Goal: Task Accomplishment & Management: Complete application form

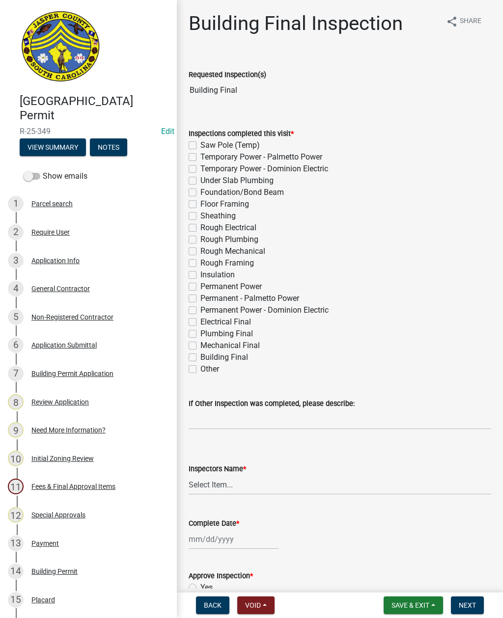
click at [59, 258] on div "Application Info" at bounding box center [55, 260] width 48 height 7
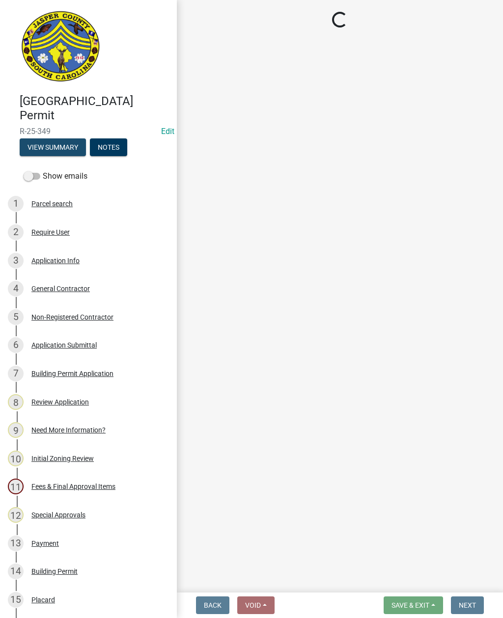
click at [55, 147] on button "View Summary" at bounding box center [53, 147] width 66 height 18
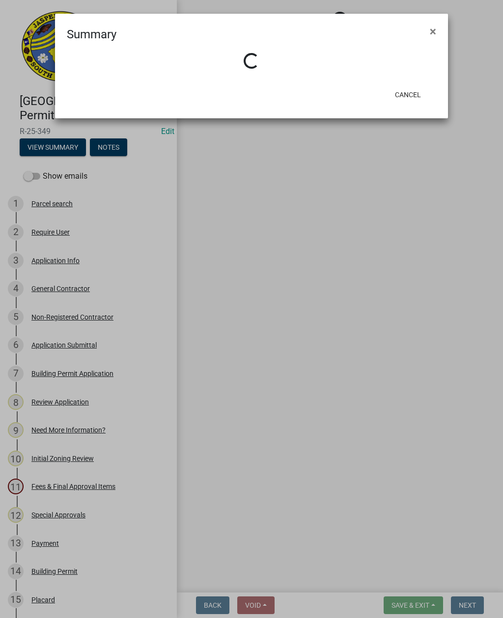
click at [435, 30] on span "×" at bounding box center [432, 32] width 6 height 14
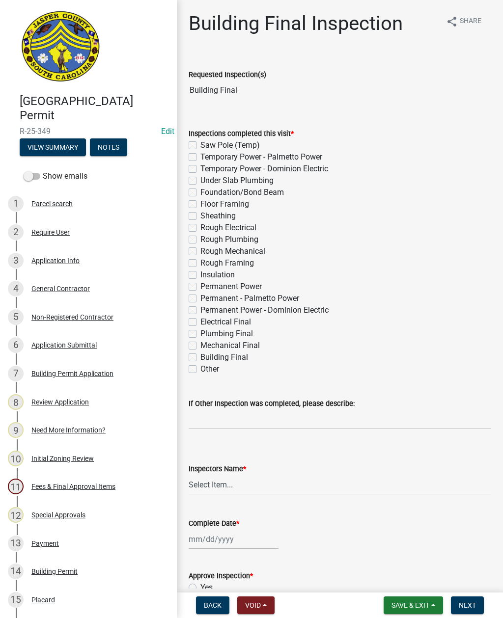
click at [63, 147] on button "View Summary" at bounding box center [53, 147] width 66 height 18
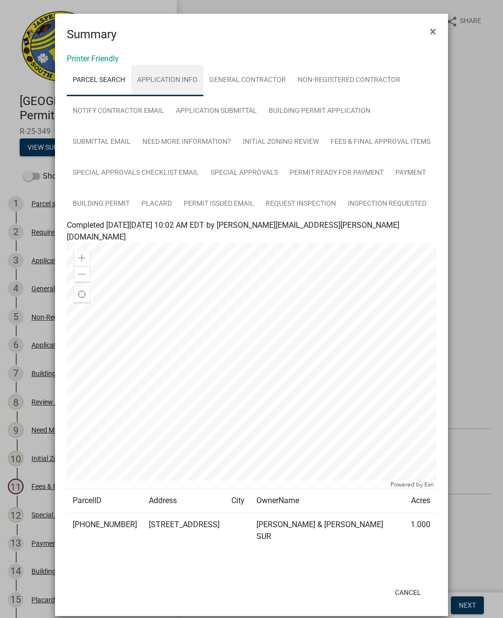
click at [171, 72] on link "Application Info" at bounding box center [167, 80] width 72 height 31
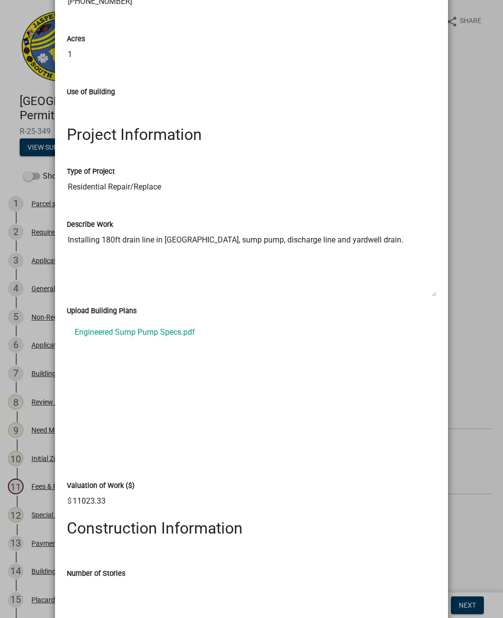
scroll to position [1127, 0]
click at [175, 321] on link "Engineered Sump Pump Specs.pdf" at bounding box center [251, 333] width 369 height 24
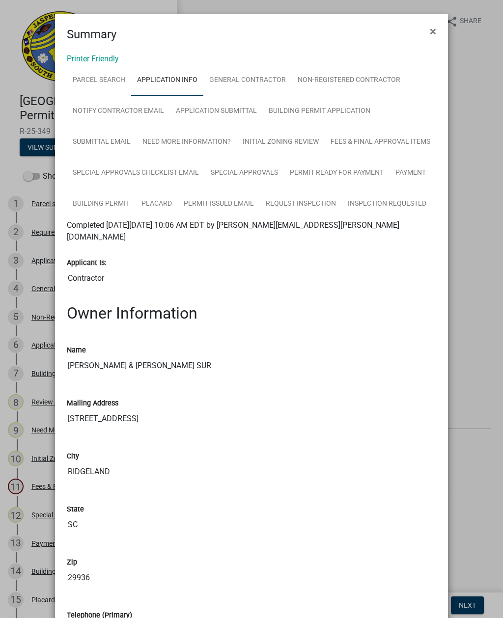
scroll to position [0, 0]
click at [431, 33] on span "×" at bounding box center [432, 32] width 6 height 14
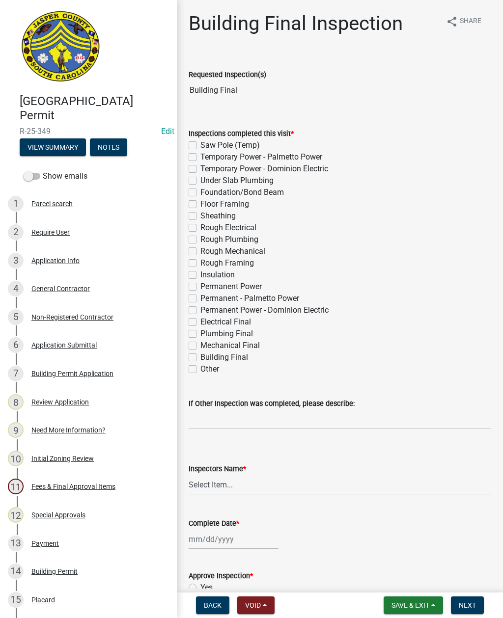
click at [200, 369] on label "Other" at bounding box center [209, 369] width 19 height 12
click at [200, 369] on input "Other" at bounding box center [203, 366] width 6 height 6
checkbox input "true"
checkbox input "false"
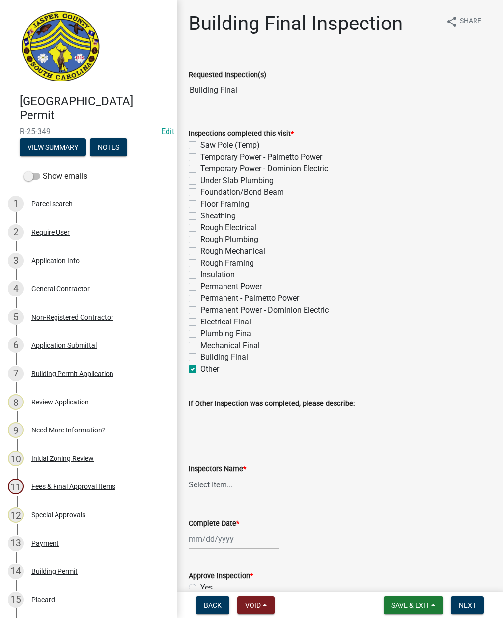
checkbox input "false"
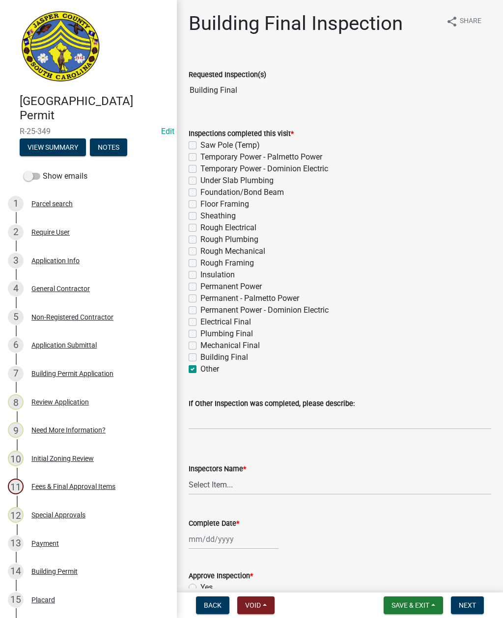
checkbox input "false"
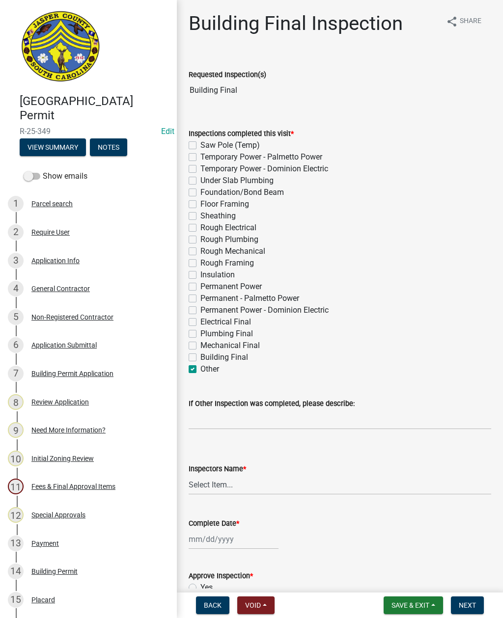
checkbox input "false"
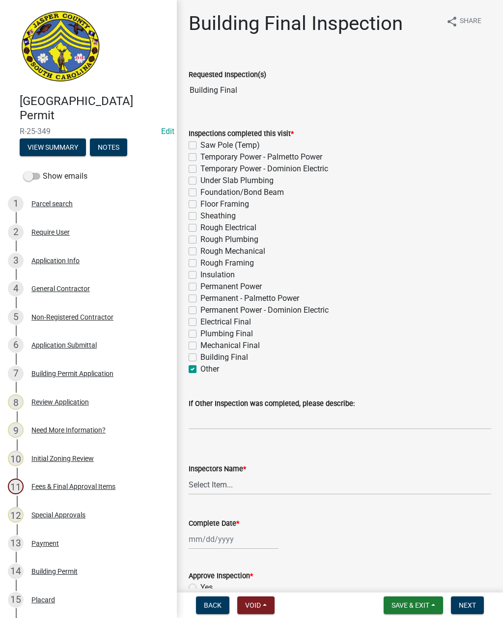
checkbox input "false"
checkbox input "true"
click at [200, 334] on label "Plumbing Final" at bounding box center [226, 334] width 53 height 12
click at [200, 334] on input "Plumbing Final" at bounding box center [203, 331] width 6 height 6
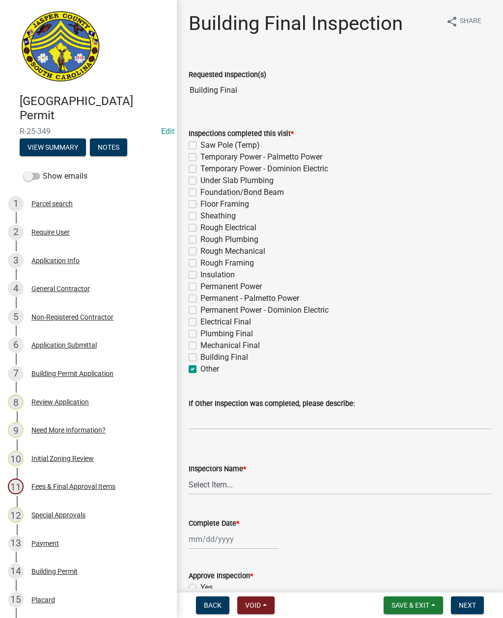
checkbox input "true"
checkbox input "false"
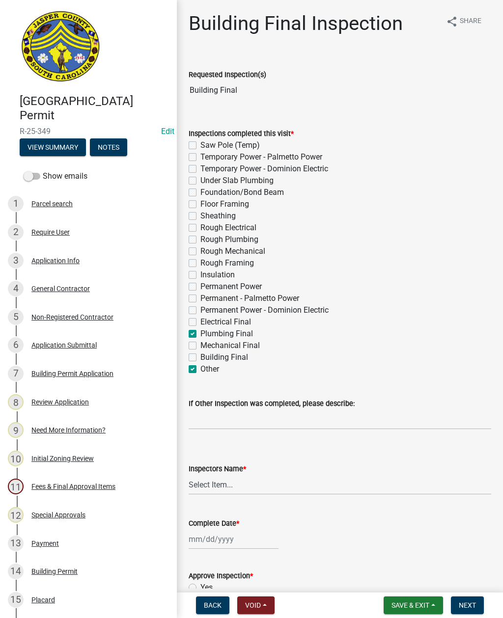
checkbox input "false"
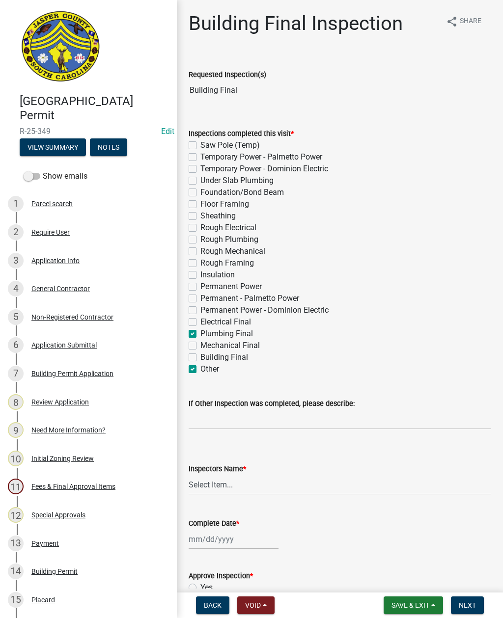
checkbox input "false"
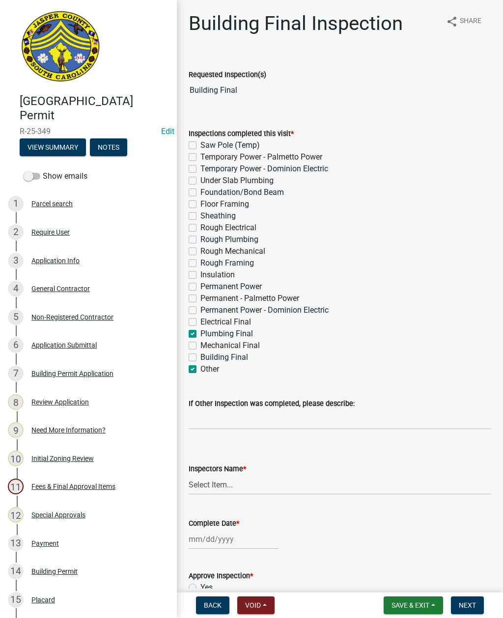
checkbox input "false"
checkbox input "true"
checkbox input "false"
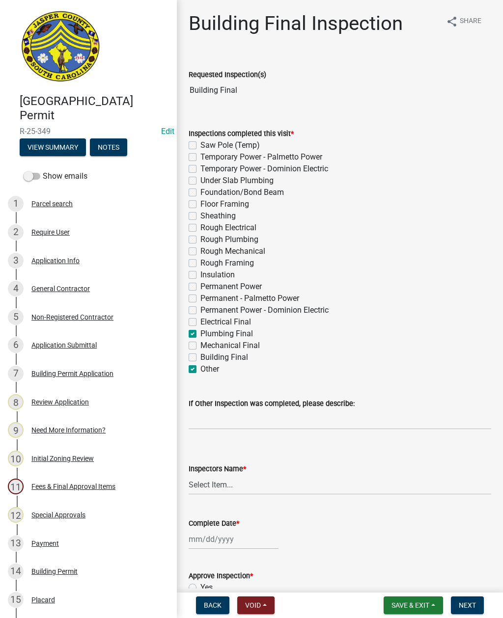
click at [200, 368] on label "Other" at bounding box center [209, 369] width 19 height 12
click at [200, 368] on input "Other" at bounding box center [203, 366] width 6 height 6
checkbox input "false"
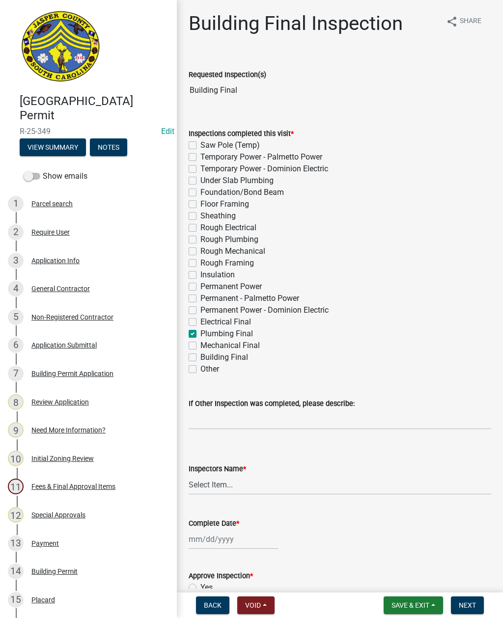
checkbox input "false"
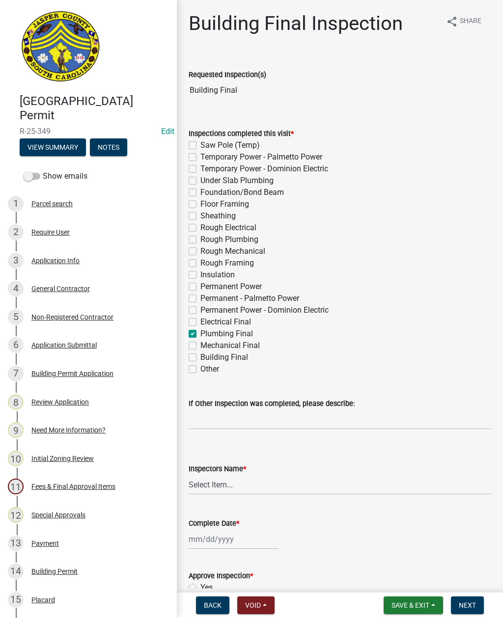
checkbox input "false"
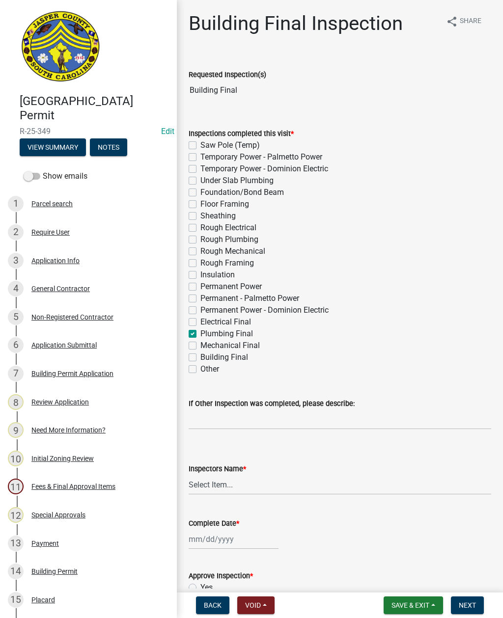
checkbox input "false"
checkbox input "true"
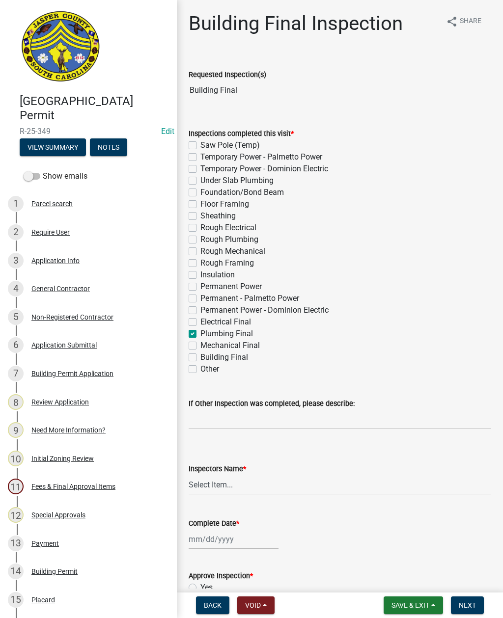
checkbox input "false"
click at [200, 334] on label "Plumbing Final" at bounding box center [226, 334] width 53 height 12
click at [200, 334] on input "Plumbing Final" at bounding box center [203, 331] width 6 height 6
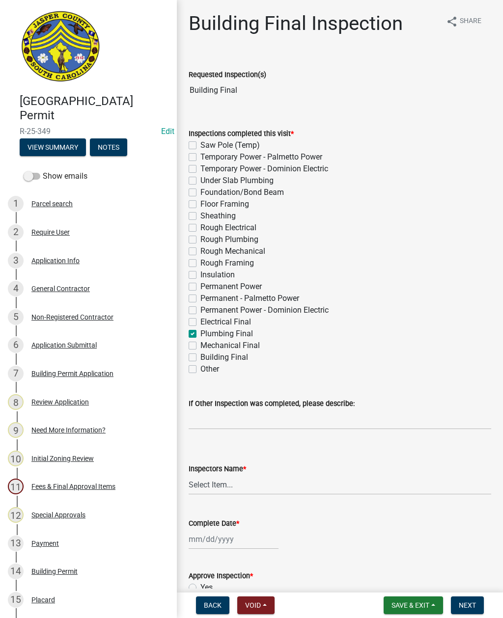
checkbox input "false"
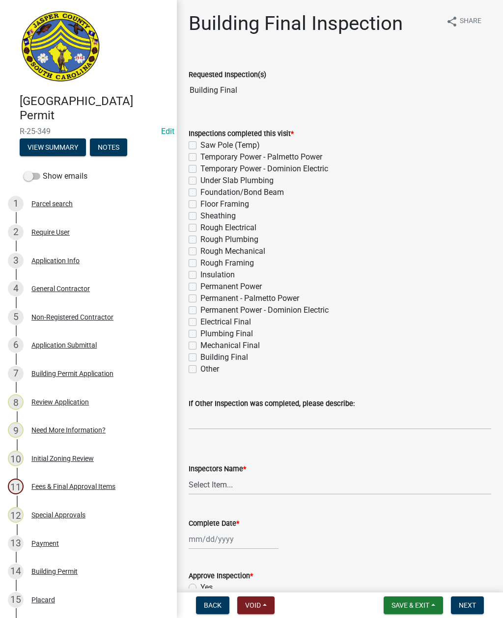
checkbox input "false"
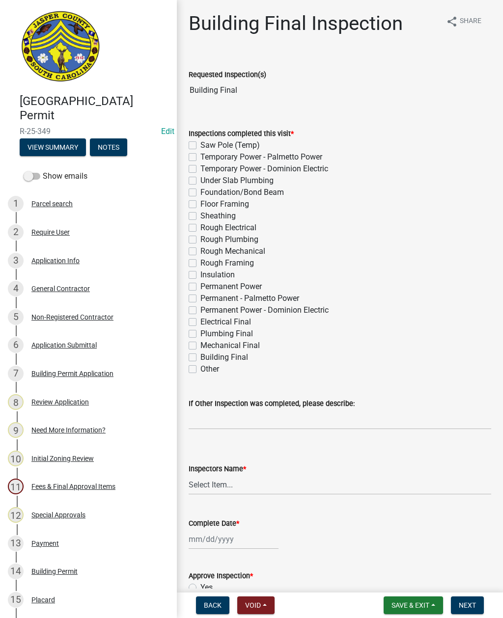
checkbox input "false"
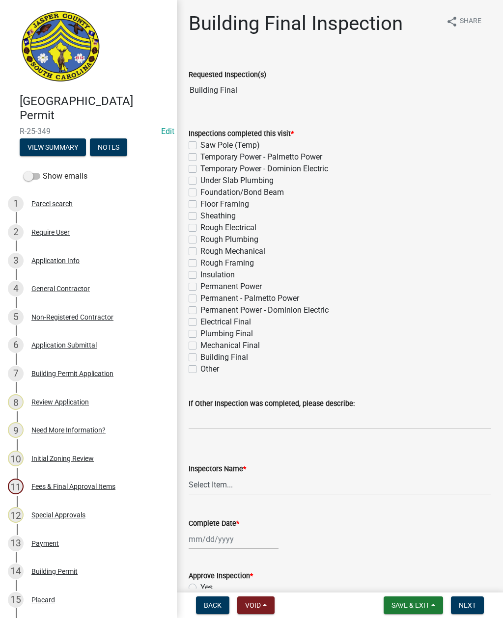
checkbox input "false"
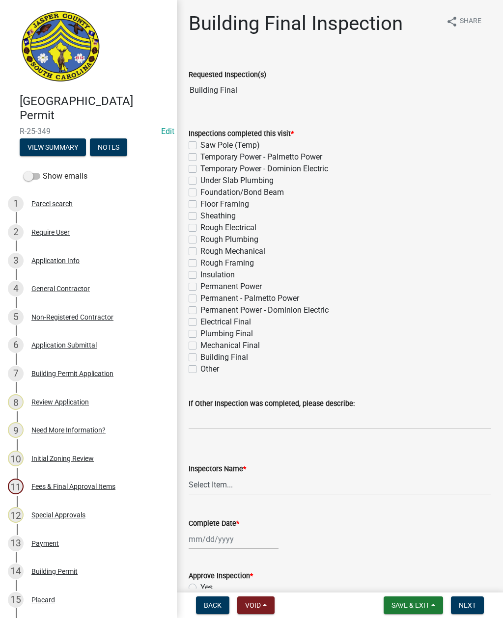
checkbox input "false"
click at [200, 360] on label "Building Final" at bounding box center [224, 357] width 48 height 12
click at [200, 358] on input "Building Final" at bounding box center [203, 354] width 6 height 6
checkbox input "true"
checkbox input "false"
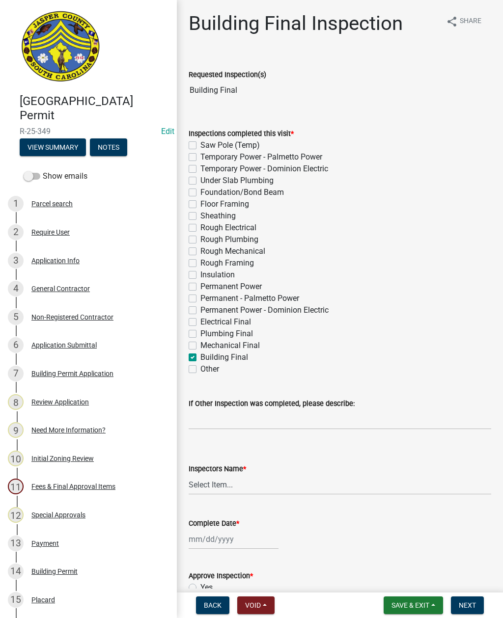
checkbox input "false"
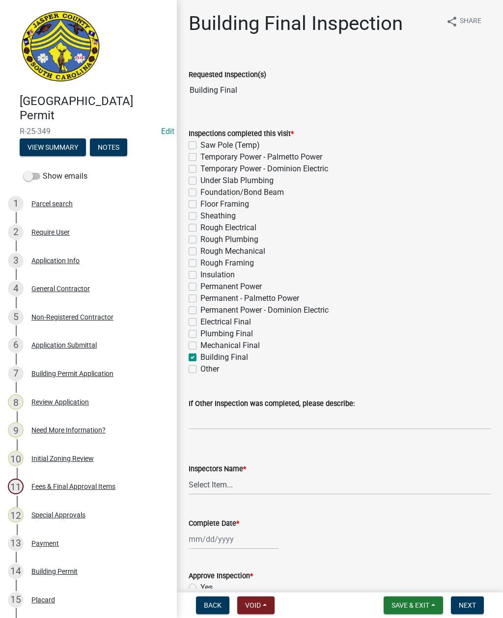
checkbox input "false"
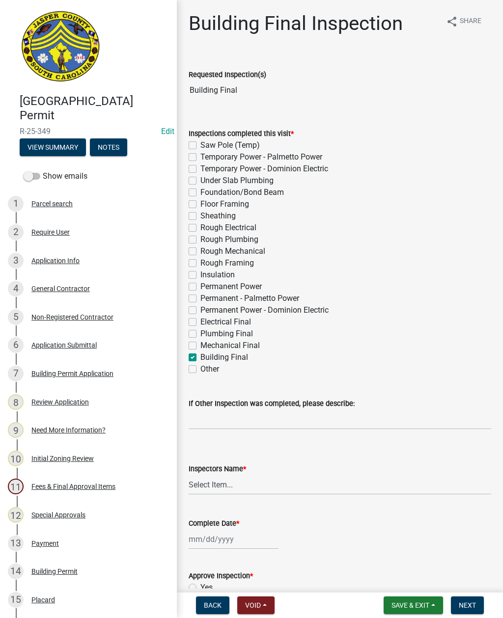
checkbox input "false"
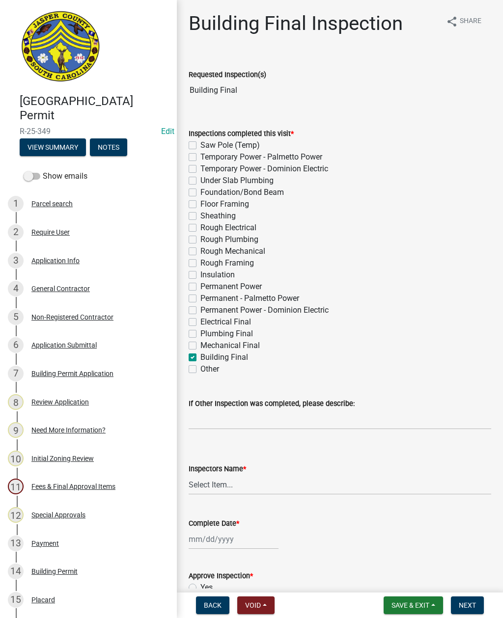
checkbox input "false"
checkbox input "true"
checkbox input "false"
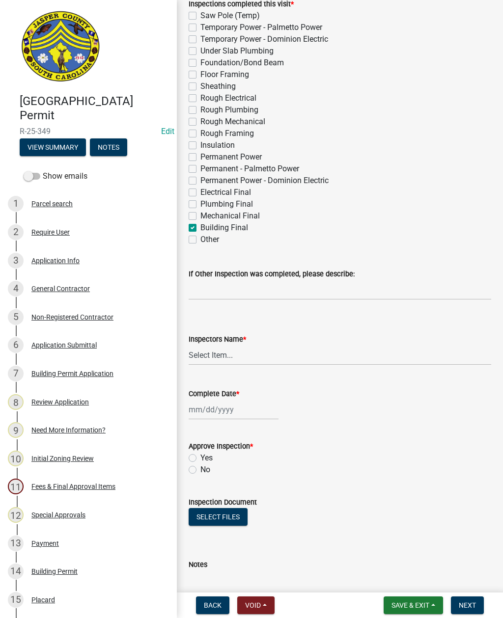
scroll to position [131, 0]
click at [199, 356] on select "Select Item... jcorwin@jaspercounty.gov (John Corwin ) rcampbell (Ryan Campbell)" at bounding box center [339, 354] width 302 height 20
select select "2d9ba1e5-2fdd-4b15-98d0-073dcbeb5880"
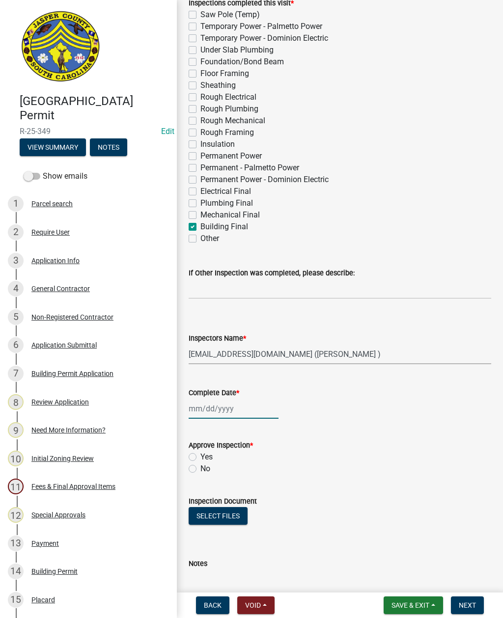
click at [221, 410] on div at bounding box center [233, 409] width 90 height 20
select select "9"
select select "2025"
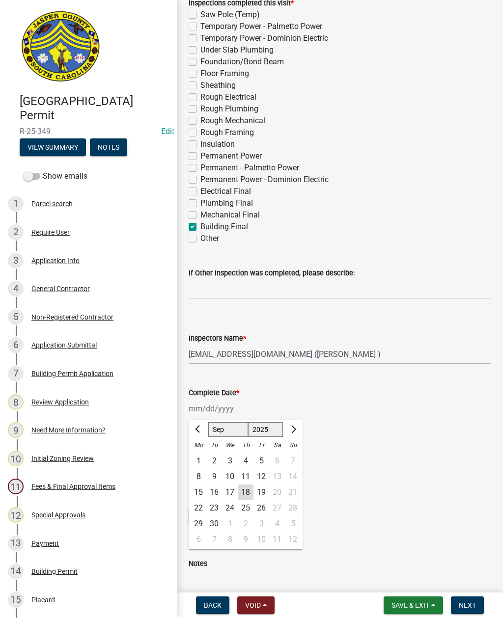
click at [240, 491] on div "18" at bounding box center [246, 492] width 16 height 16
type input "09/18/2025"
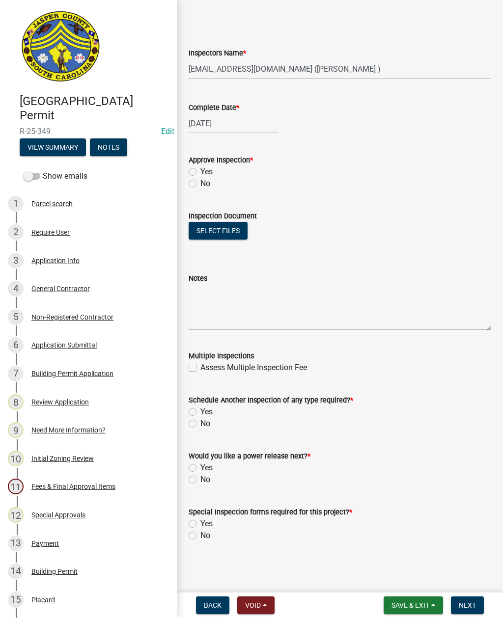
scroll to position [416, 0]
click at [200, 479] on label "No" at bounding box center [205, 480] width 10 height 12
click at [200, 479] on input "No" at bounding box center [203, 477] width 6 height 6
radio input "true"
click at [200, 538] on label "No" at bounding box center [205, 536] width 10 height 12
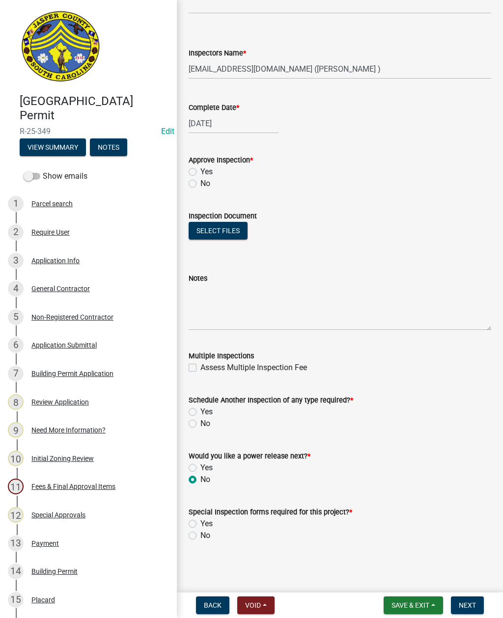
click at [200, 536] on input "No" at bounding box center [203, 533] width 6 height 6
radio input "true"
click at [200, 426] on label "No" at bounding box center [205, 424] width 10 height 12
click at [200, 424] on input "No" at bounding box center [203, 421] width 6 height 6
radio input "true"
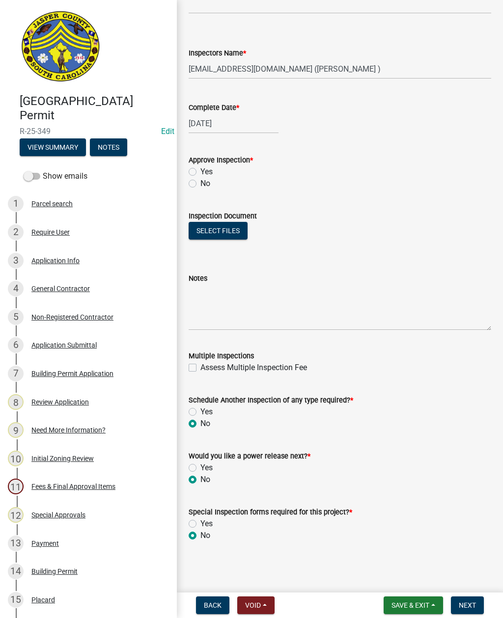
click at [200, 171] on label "Yes" at bounding box center [206, 172] width 12 height 12
click at [200, 171] on input "Yes" at bounding box center [203, 169] width 6 height 6
radio input "true"
click at [466, 608] on span "Next" at bounding box center [466, 605] width 17 height 8
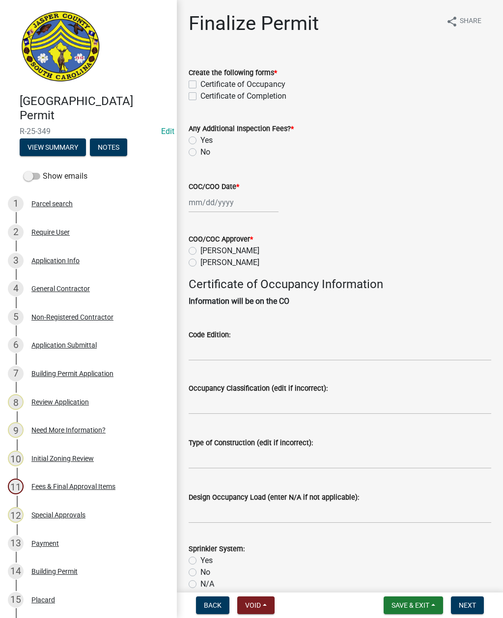
click at [200, 98] on label "Certificate of Completion" at bounding box center [243, 96] width 86 height 12
click at [200, 97] on input "Certificate of Completion" at bounding box center [203, 93] width 6 height 6
checkbox input "true"
checkbox input "false"
checkbox input "true"
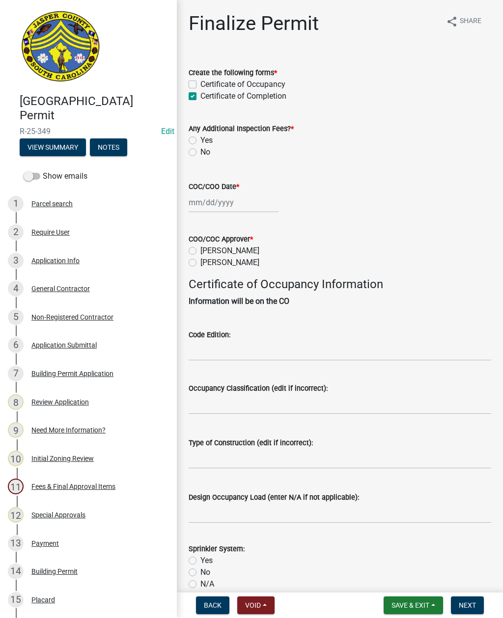
click at [200, 156] on label "No" at bounding box center [205, 152] width 10 height 12
click at [200, 153] on input "No" at bounding box center [203, 149] width 6 height 6
radio input "true"
click at [213, 203] on div at bounding box center [233, 202] width 90 height 20
select select "9"
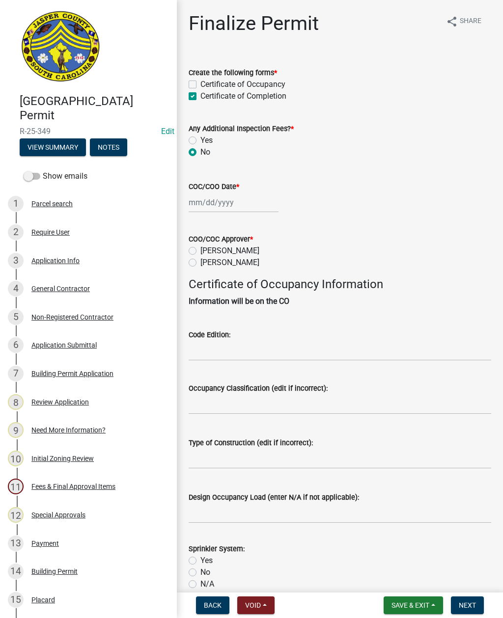
select select "2025"
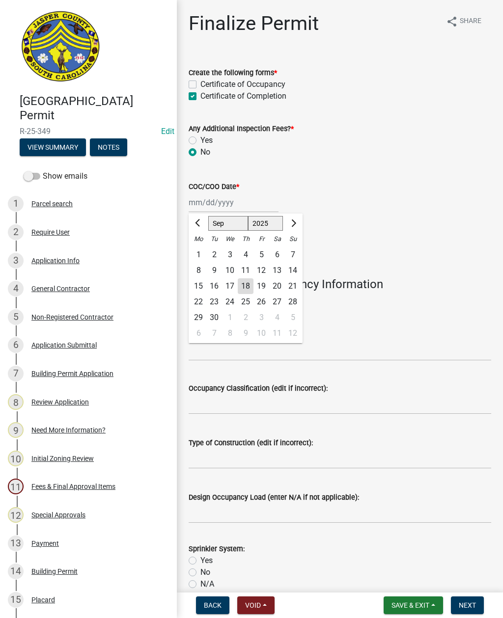
click at [244, 289] on div "18" at bounding box center [246, 286] width 16 height 16
type input "09/18/2025"
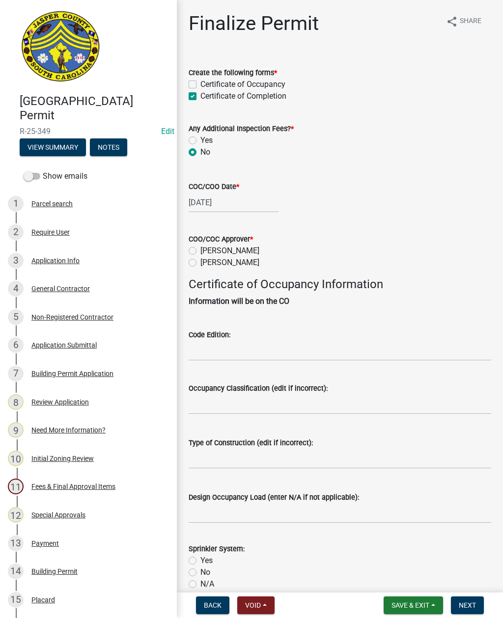
click at [200, 265] on label "Ryan Campbell" at bounding box center [229, 263] width 59 height 12
click at [200, 263] on input "Ryan Campbell" at bounding box center [203, 260] width 6 height 6
radio input "true"
click at [266, 352] on input "Code Edition:" at bounding box center [339, 351] width 302 height 20
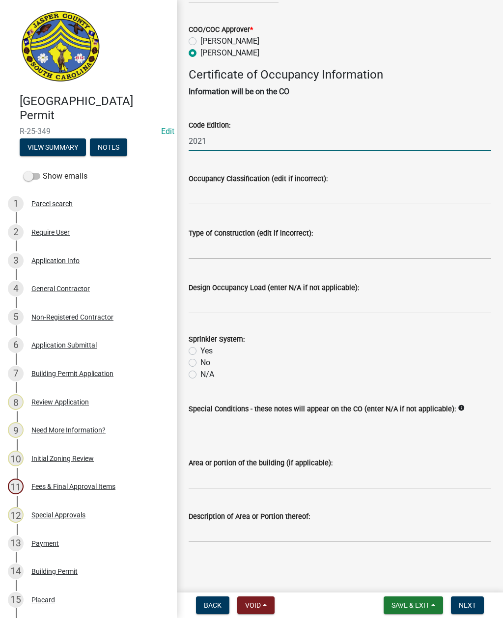
scroll to position [221, 0]
type input "2021"
click at [191, 371] on wm-data-entity-input "Sprinkler System: Yes No N/A" at bounding box center [339, 355] width 302 height 68
click at [200, 369] on label "N/A" at bounding box center [207, 375] width 14 height 12
click at [200, 369] on input "N/A" at bounding box center [203, 372] width 6 height 6
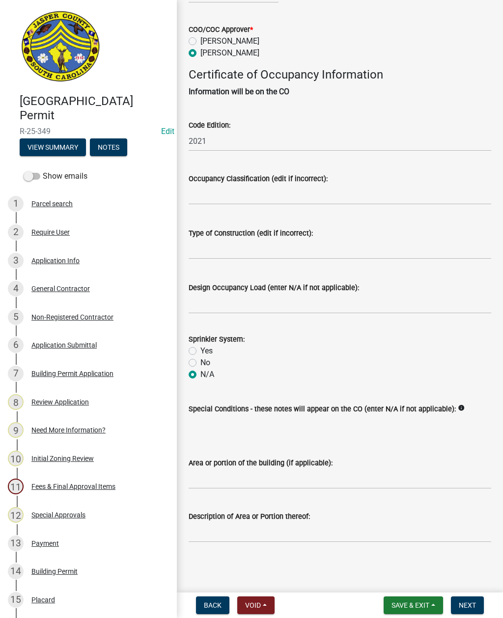
radio input "true"
click at [326, 293] on input "Design Occupancy Load (enter N/A if not applicable):" at bounding box center [339, 303] width 302 height 20
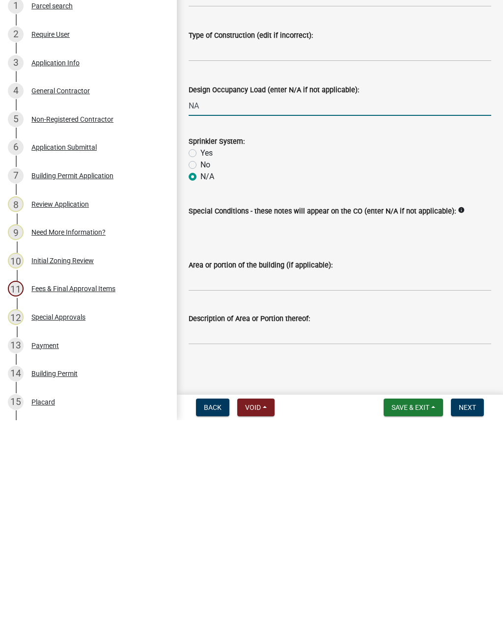
type input "NA"
click at [372, 469] on input "Area or portion of the building (if applicable):" at bounding box center [339, 479] width 302 height 20
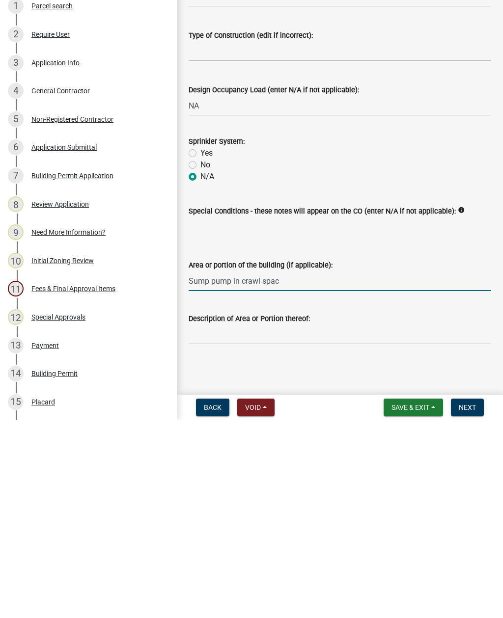
type input "Sump pump in crawl space"
click at [470, 601] on span "Next" at bounding box center [466, 605] width 17 height 8
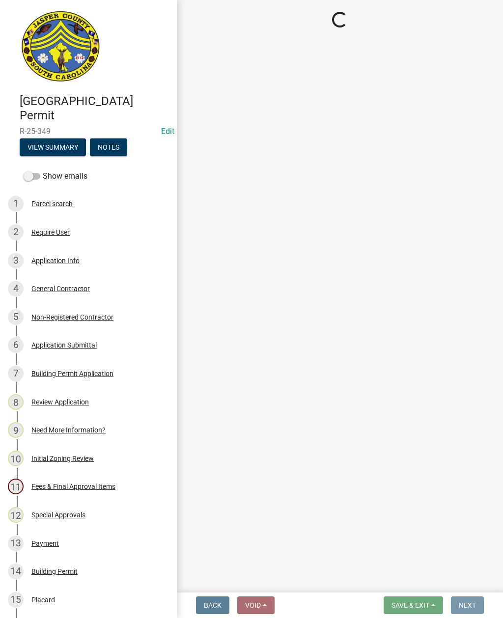
scroll to position [0, 0]
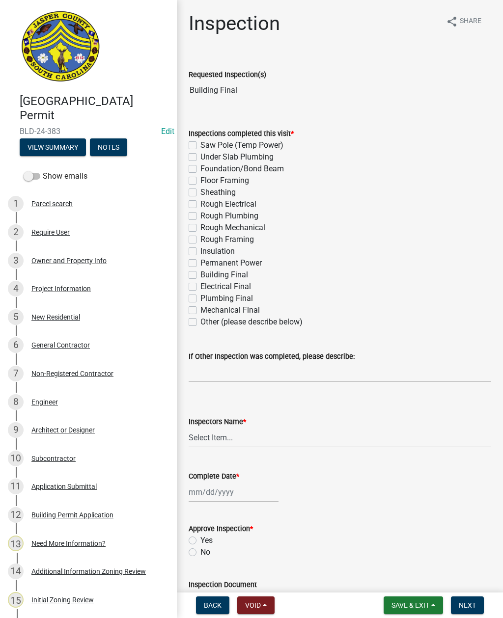
click at [200, 273] on label "Building Final" at bounding box center [224, 275] width 48 height 12
click at [200, 273] on input "Building Final" at bounding box center [203, 272] width 6 height 6
checkbox input "true"
checkbox input "false"
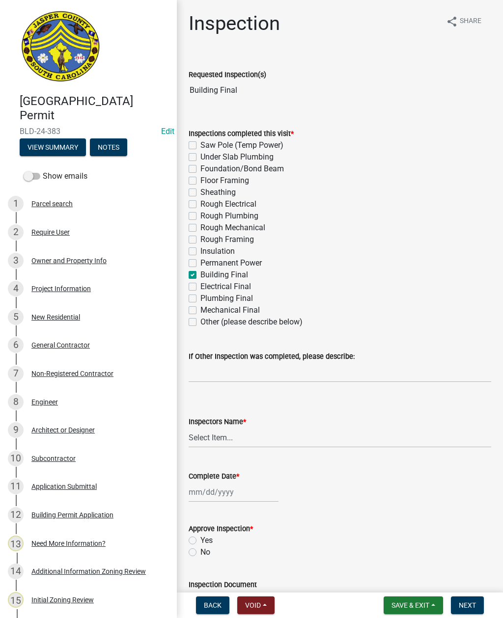
checkbox input "false"
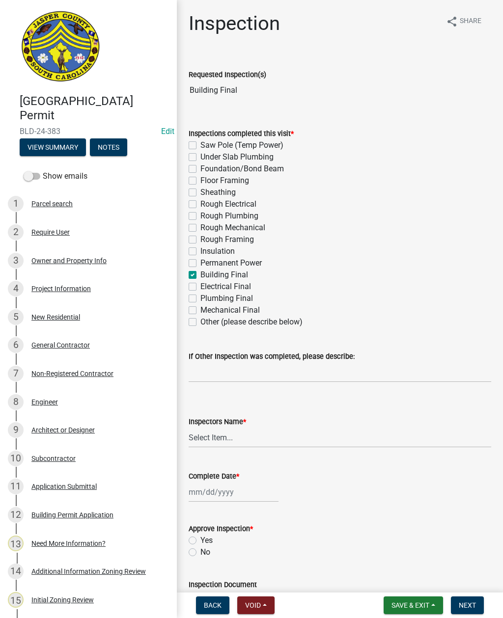
checkbox input "false"
checkbox input "true"
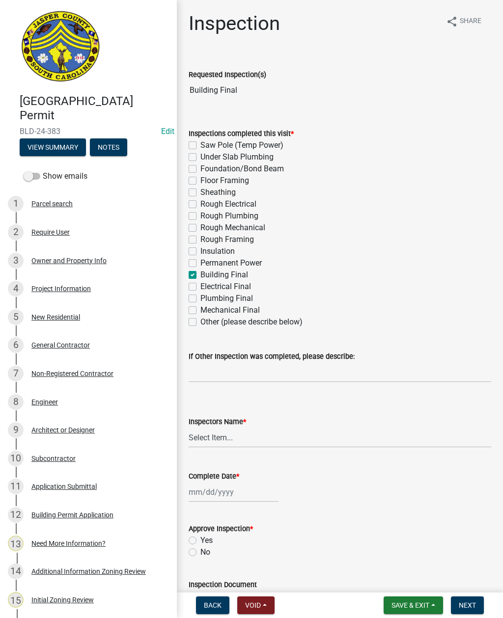
checkbox input "false"
click at [200, 286] on label "Electrical Final" at bounding box center [225, 287] width 51 height 12
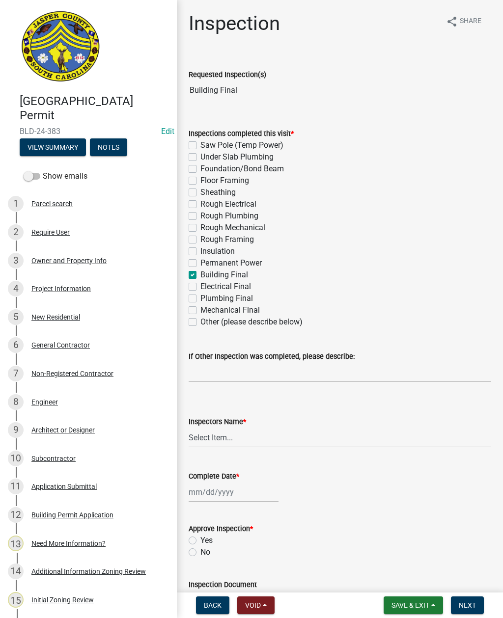
click at [200, 286] on input "Electrical Final" at bounding box center [203, 284] width 6 height 6
checkbox input "true"
checkbox input "false"
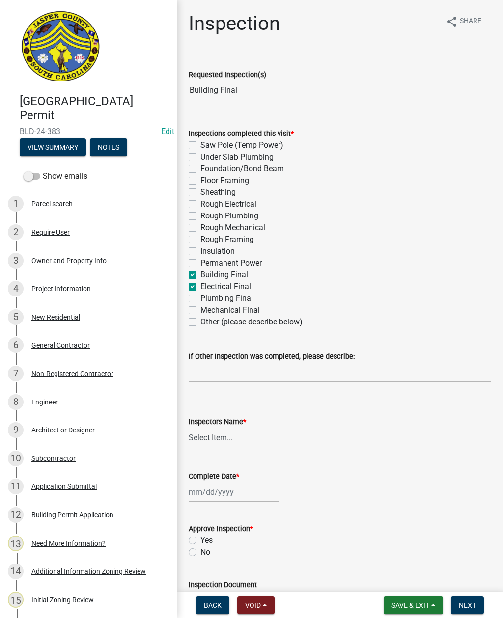
checkbox input "false"
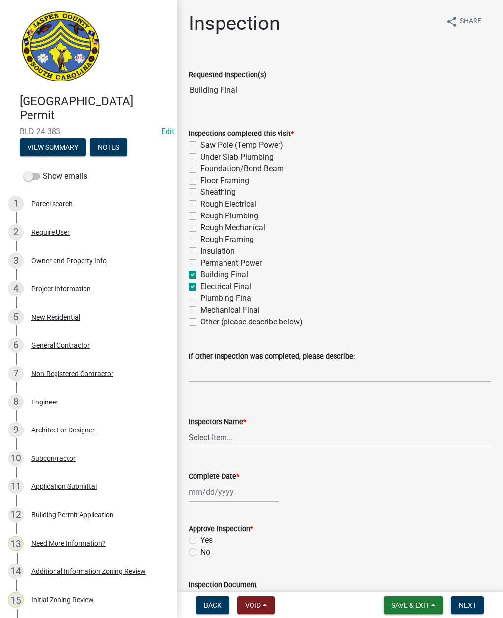
checkbox input "false"
checkbox input "true"
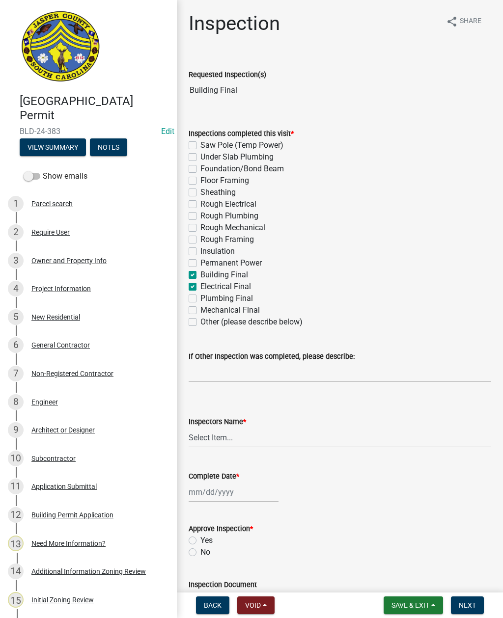
checkbox input "false"
click at [200, 297] on label "Plumbing Final" at bounding box center [226, 299] width 53 height 12
click at [200, 297] on input "Plumbing Final" at bounding box center [203, 296] width 6 height 6
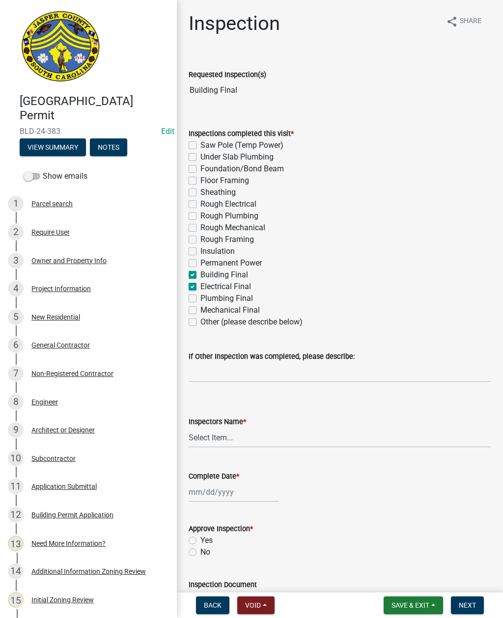
checkbox input "true"
checkbox input "false"
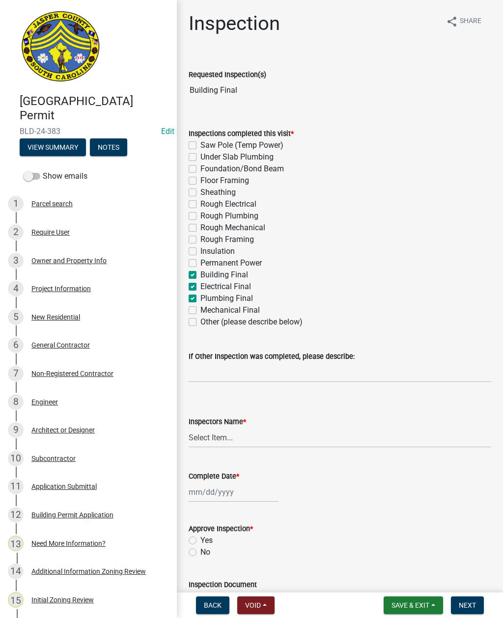
checkbox input "false"
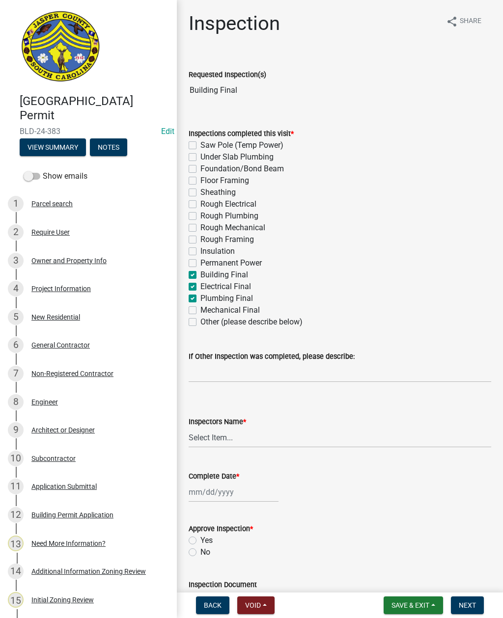
checkbox input "false"
checkbox input "true"
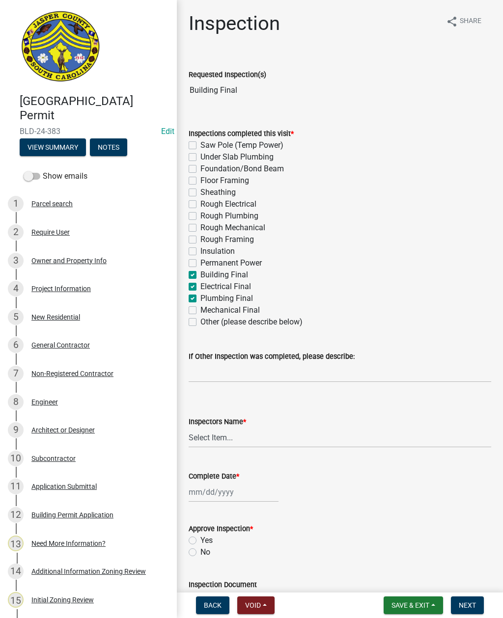
checkbox input "false"
click at [200, 302] on label "Plumbing Final" at bounding box center [226, 299] width 53 height 12
click at [200, 299] on input "Plumbing Final" at bounding box center [203, 296] width 6 height 6
checkbox input "false"
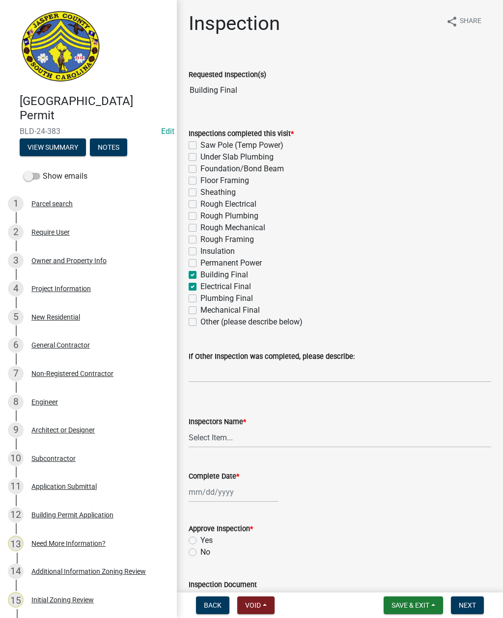
checkbox input "false"
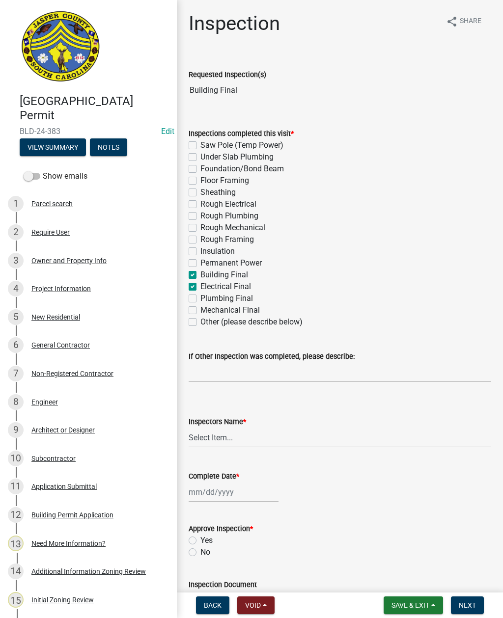
checkbox input "false"
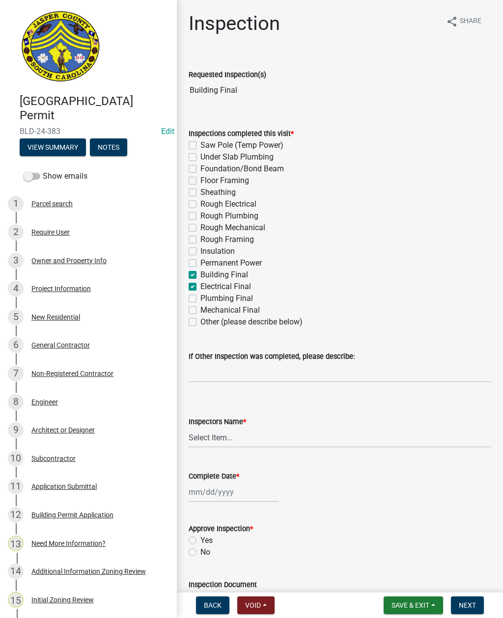
checkbox input "false"
checkbox input "true"
checkbox input "false"
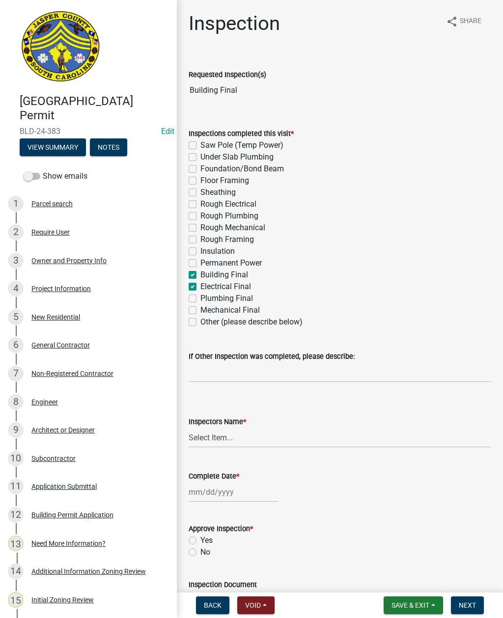
checkbox input "false"
click at [200, 309] on label "Mechanical Final" at bounding box center [229, 310] width 59 height 12
click at [200, 309] on input "Mechanical Final" at bounding box center [203, 307] width 6 height 6
checkbox input "true"
checkbox input "false"
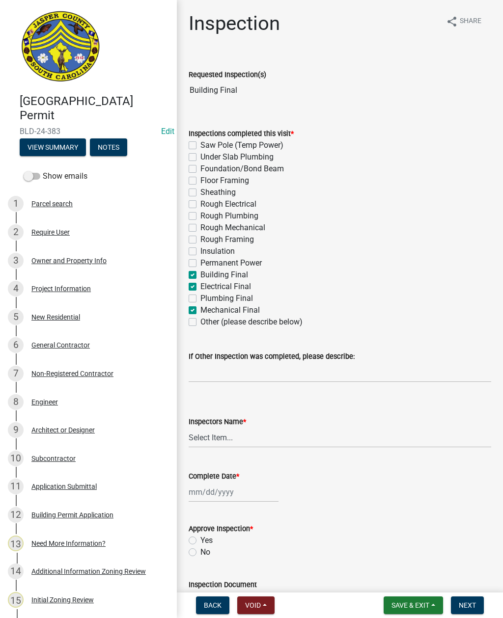
checkbox input "false"
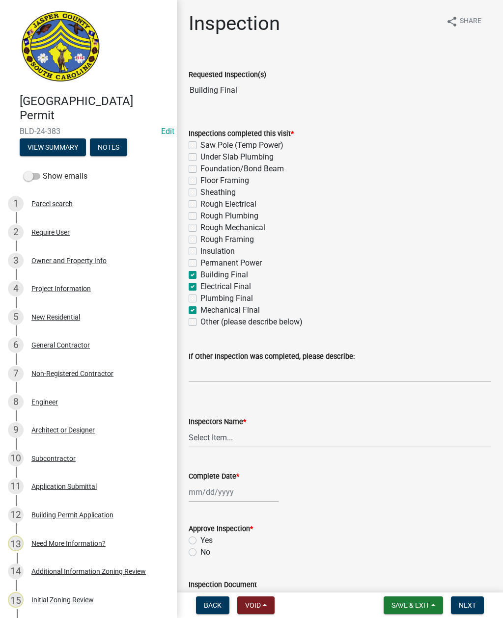
checkbox input "false"
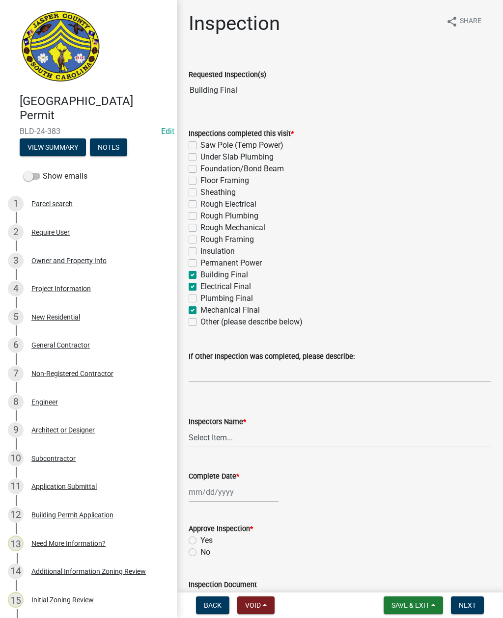
checkbox input "true"
checkbox input "false"
checkbox input "true"
checkbox input "false"
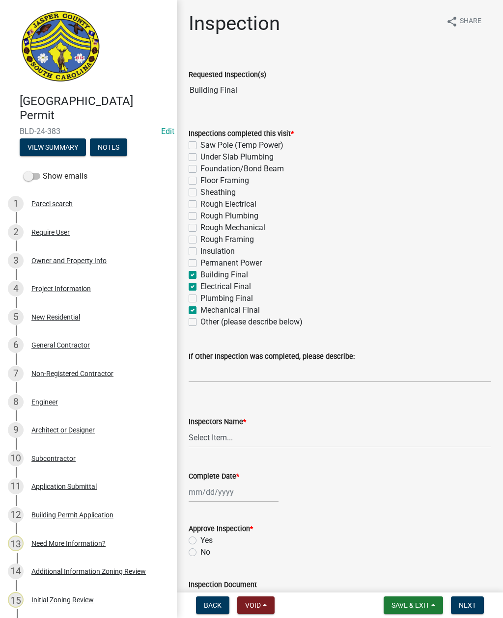
click at [200, 297] on label "Plumbing Final" at bounding box center [226, 299] width 53 height 12
click at [200, 297] on input "Plumbing Final" at bounding box center [203, 296] width 6 height 6
checkbox input "true"
checkbox input "false"
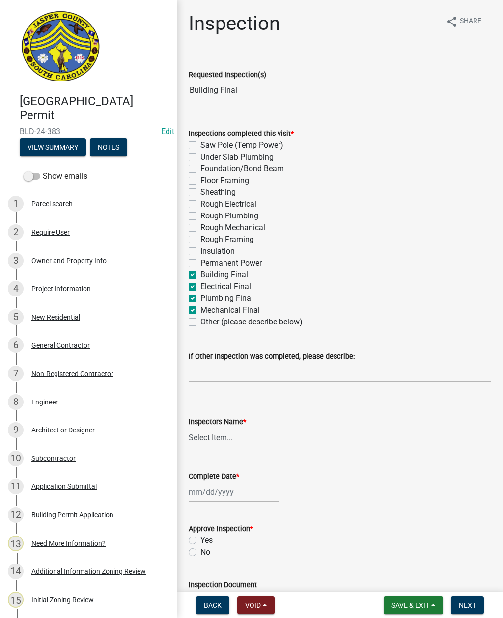
checkbox input "false"
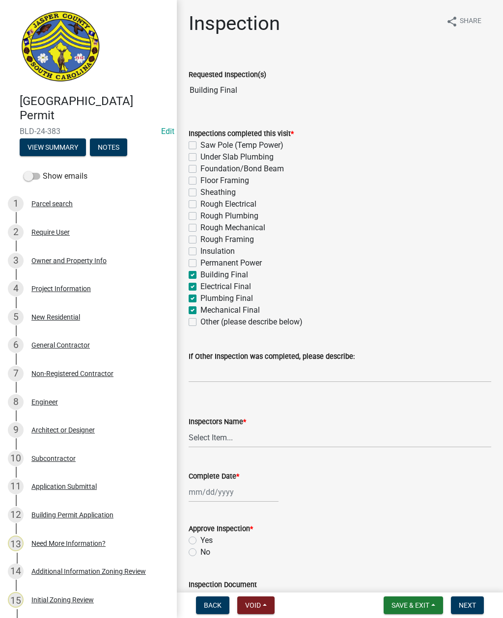
checkbox input "false"
checkbox input "true"
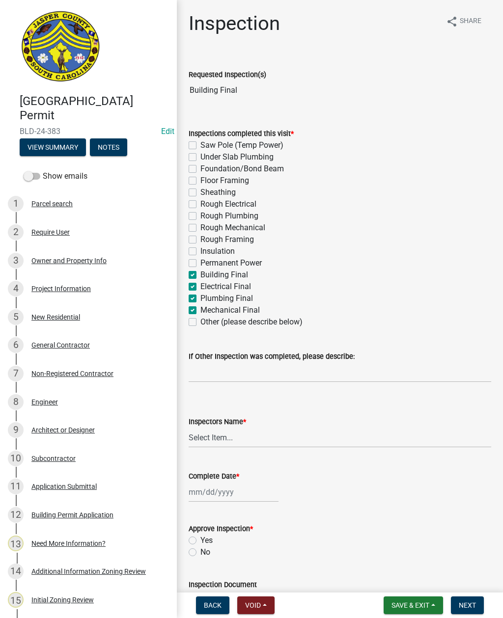
checkbox input "true"
checkbox input "false"
click at [207, 425] on label "Inspectors Name *" at bounding box center [216, 422] width 57 height 7
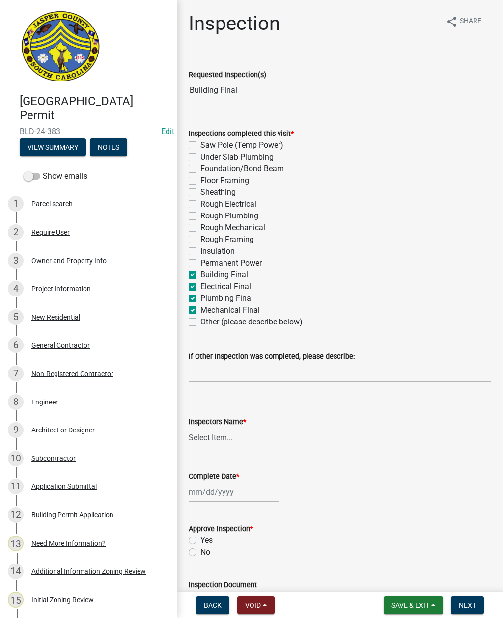
click at [207, 427] on select "Select Item... [EMAIL_ADDRESS][DOMAIN_NAME] ([PERSON_NAME] ) rcampbell ([PERSON…" at bounding box center [339, 437] width 302 height 20
select select "2d9ba1e5-2fdd-4b15-98d0-073dcbeb5880"
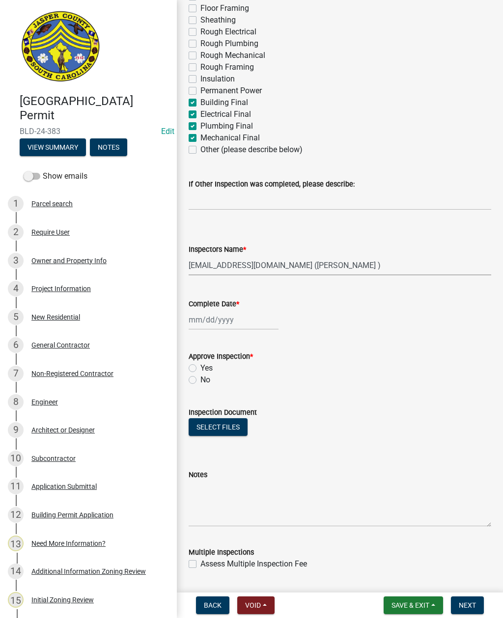
scroll to position [190, 0]
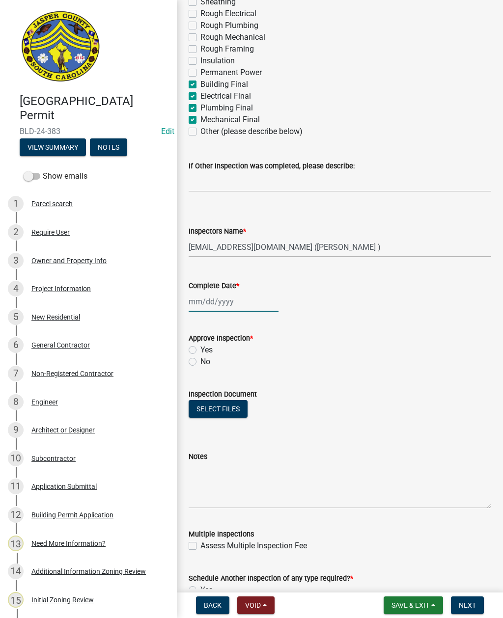
click at [212, 310] on div at bounding box center [233, 302] width 90 height 20
select select "9"
select select "2025"
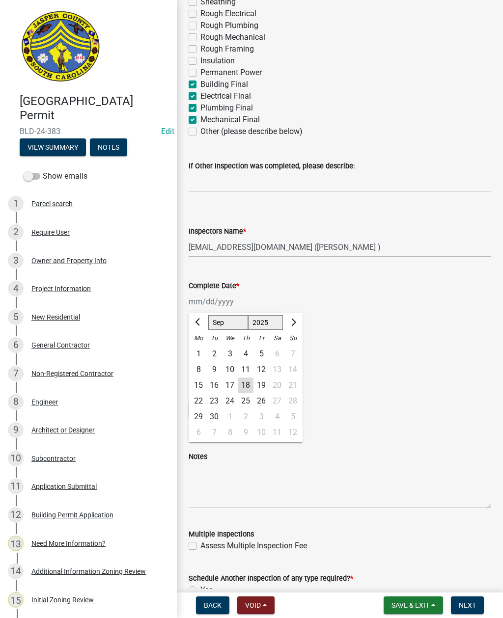
click at [250, 386] on div "18" at bounding box center [246, 385] width 16 height 16
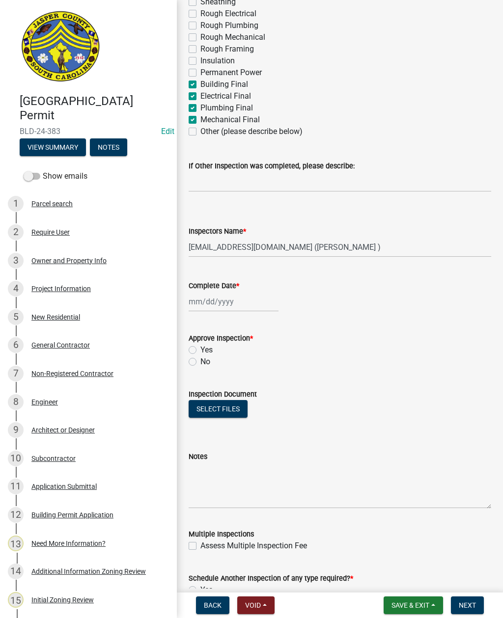
type input "[DATE]"
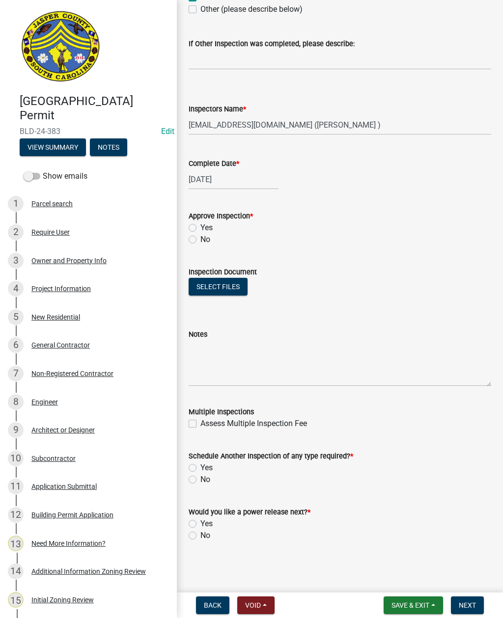
scroll to position [313, 0]
click at [200, 242] on label "No" at bounding box center [205, 240] width 10 height 12
click at [200, 240] on input "No" at bounding box center [203, 237] width 6 height 6
radio input "true"
click at [200, 468] on label "Yes" at bounding box center [206, 468] width 12 height 12
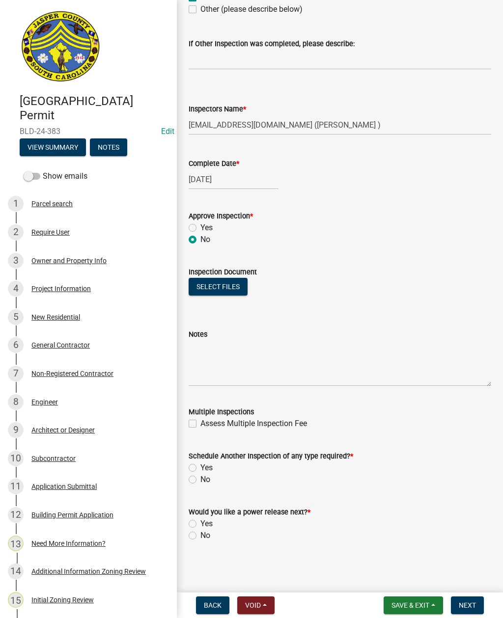
click at [200, 468] on input "Yes" at bounding box center [203, 465] width 6 height 6
radio input "true"
click at [200, 538] on label "No" at bounding box center [205, 536] width 10 height 12
click at [200, 536] on input "No" at bounding box center [203, 533] width 6 height 6
radio input "true"
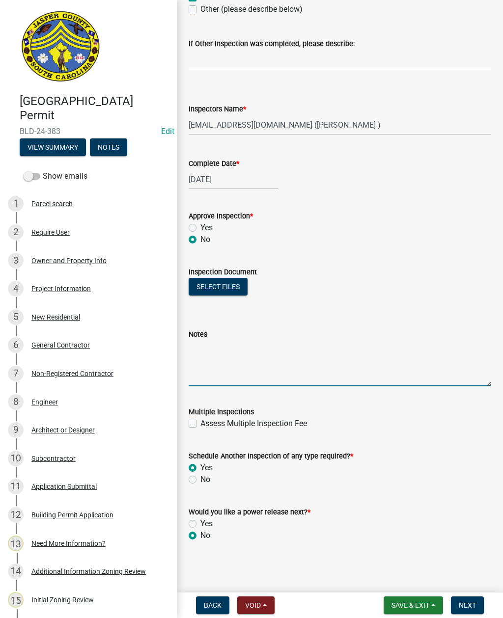
click at [263, 351] on textarea "Notes" at bounding box center [339, 363] width 302 height 46
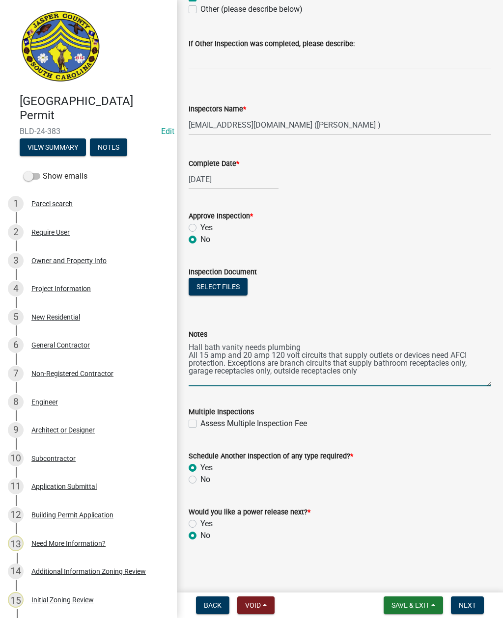
type textarea "Hall bath vanity needs plumbing All 15 amp and 20 amp 120 volt circuits that su…"
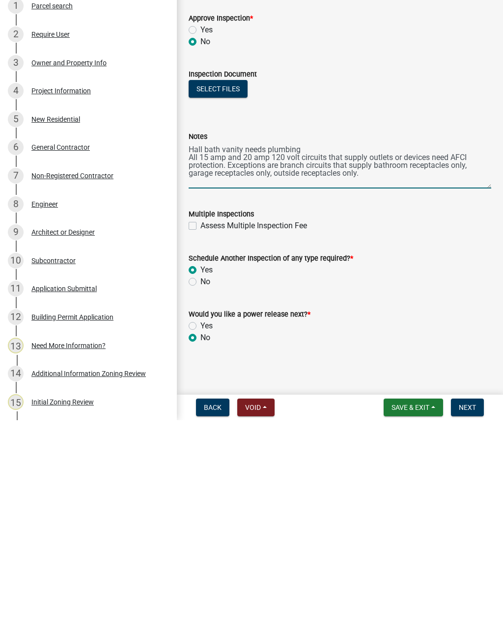
click at [474, 601] on span "Next" at bounding box center [466, 605] width 17 height 8
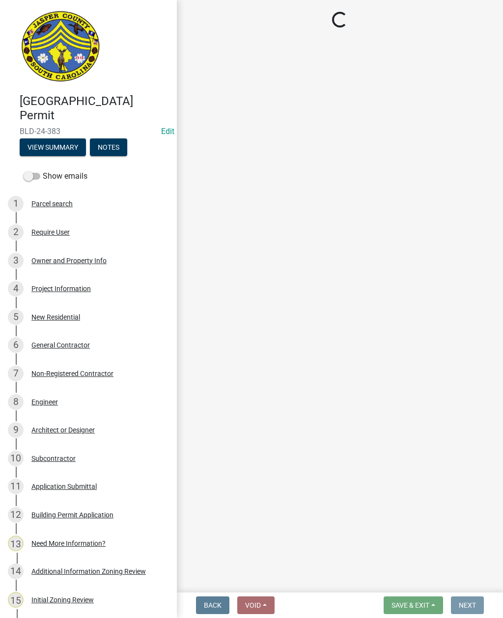
scroll to position [0, 0]
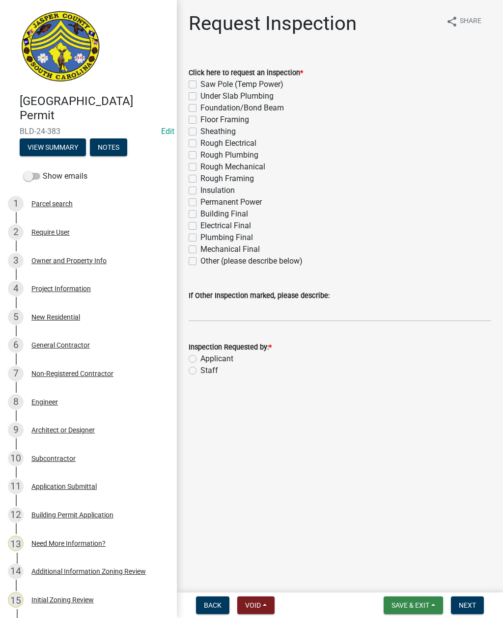
click at [420, 602] on span "Save & Exit" at bounding box center [410, 605] width 38 height 8
click at [402, 578] on button "Save & Exit" at bounding box center [403, 580] width 79 height 24
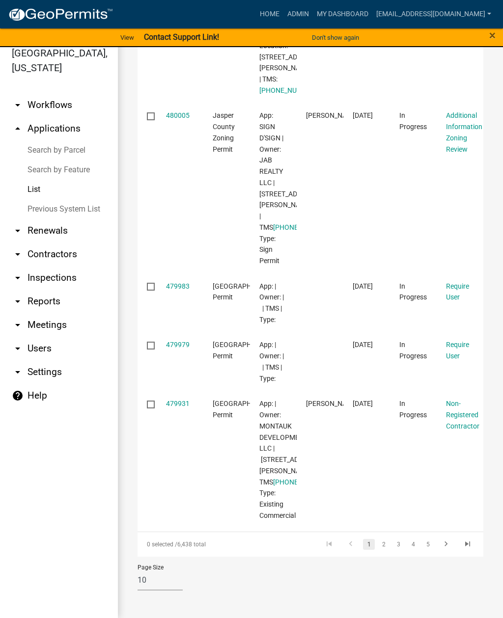
scroll to position [612, 0]
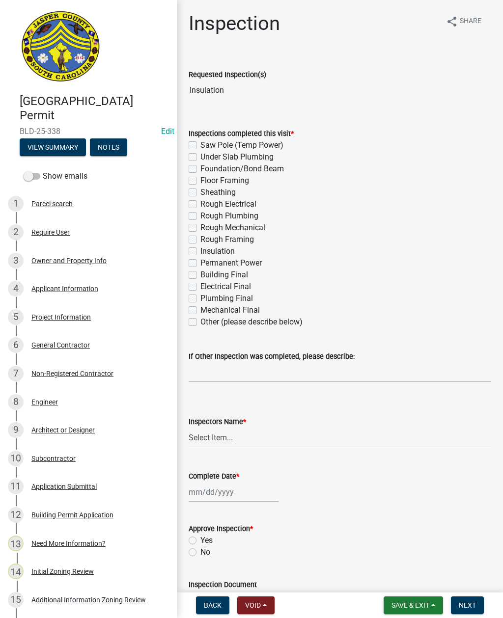
click at [200, 251] on label "Insulation" at bounding box center [217, 251] width 34 height 12
click at [200, 251] on input "Insulation" at bounding box center [203, 248] width 6 height 6
checkbox input "true"
checkbox input "false"
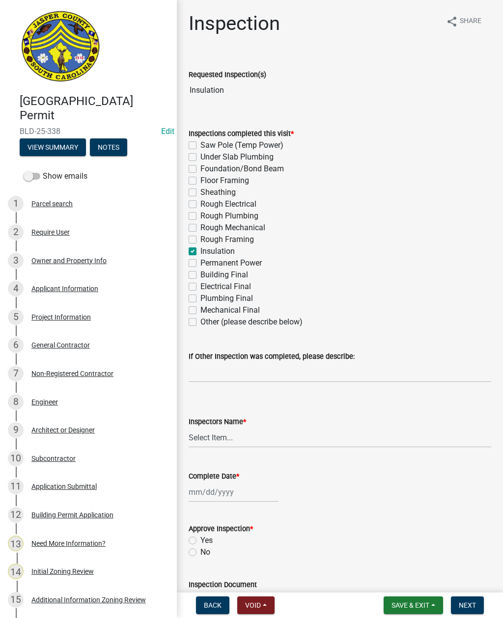
checkbox input "false"
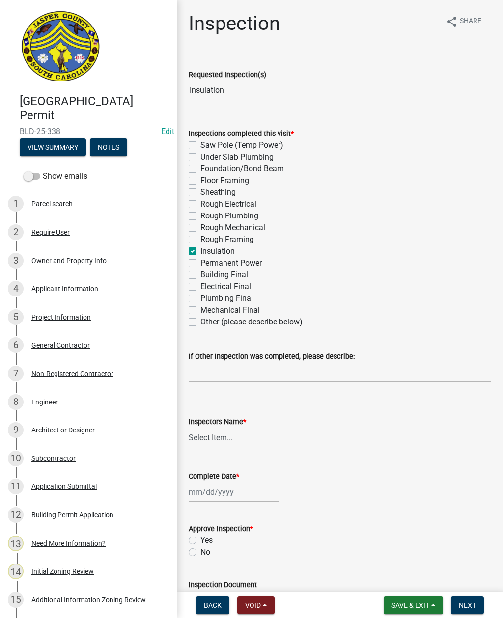
checkbox input "false"
checkbox input "true"
checkbox input "false"
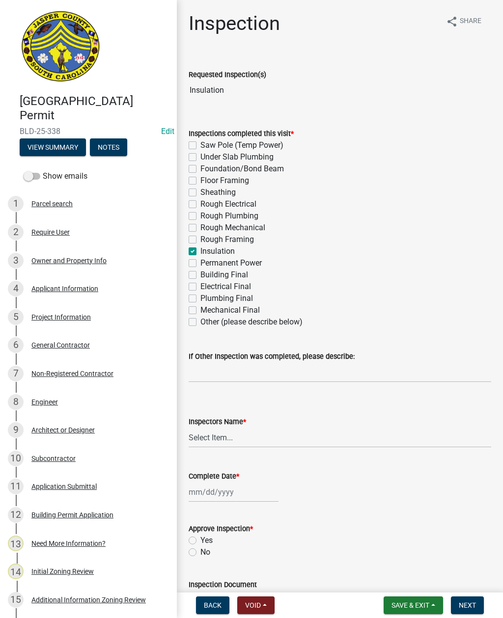
checkbox input "false"
click at [224, 432] on select "Select Item... jcorwin@jaspercounty.gov (John Corwin ) rcampbell (Ryan Campbell)" at bounding box center [339, 437] width 302 height 20
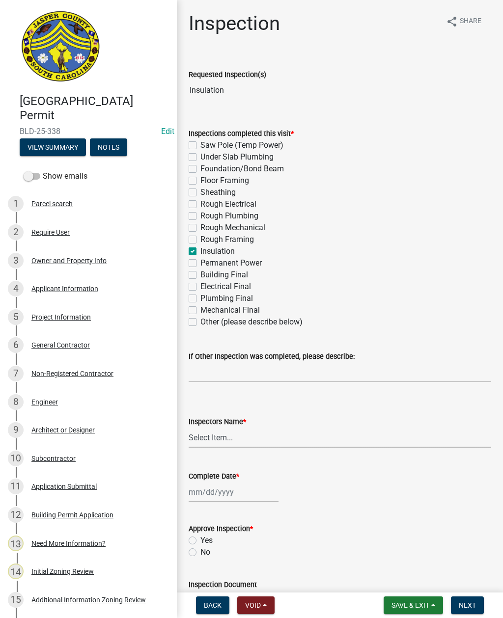
select select "2d9ba1e5-2fdd-4b15-98d0-073dcbeb5880"
click at [221, 490] on div at bounding box center [233, 492] width 90 height 20
select select "9"
select select "2025"
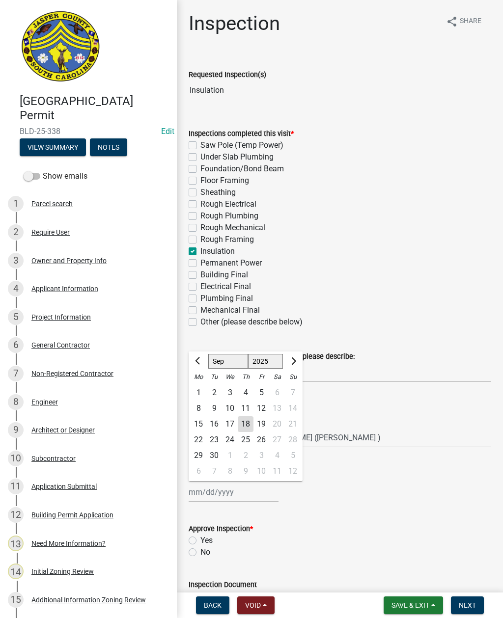
click at [246, 423] on div "18" at bounding box center [246, 424] width 16 height 16
type input "[DATE]"
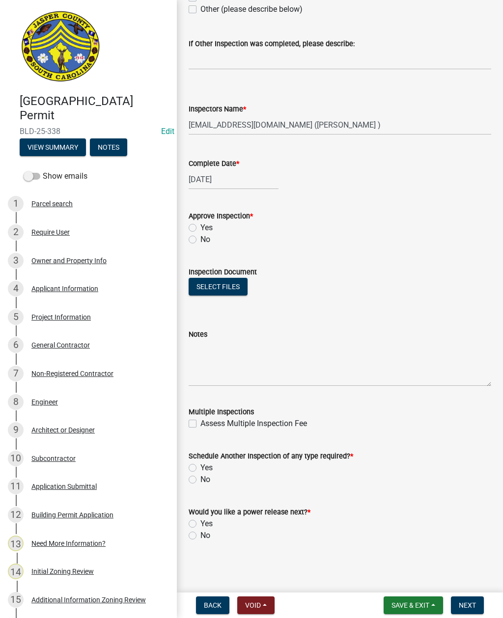
scroll to position [313, 0]
click at [200, 464] on label "Yes" at bounding box center [206, 468] width 12 height 12
click at [200, 464] on input "Yes" at bounding box center [203, 465] width 6 height 6
radio input "true"
click at [200, 537] on label "No" at bounding box center [205, 536] width 10 height 12
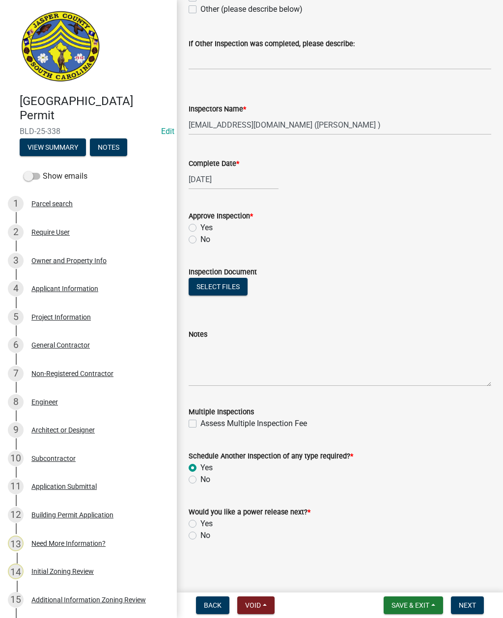
click at [200, 536] on input "No" at bounding box center [203, 533] width 6 height 6
radio input "true"
click at [499, 284] on div "Inspection share Share Requested Inspection(s) Insulation Inspections completed…" at bounding box center [340, 129] width 326 height 860
click at [200, 225] on label "Yes" at bounding box center [206, 228] width 12 height 12
click at [200, 225] on input "Yes" at bounding box center [203, 225] width 6 height 6
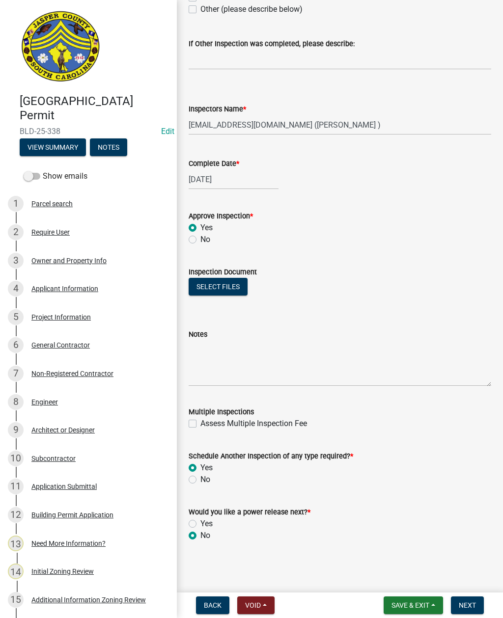
radio input "true"
click at [465, 598] on button "Next" at bounding box center [467, 605] width 33 height 18
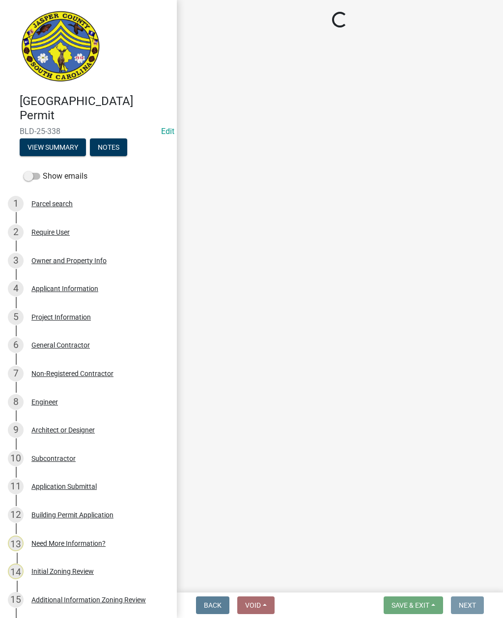
scroll to position [0, 0]
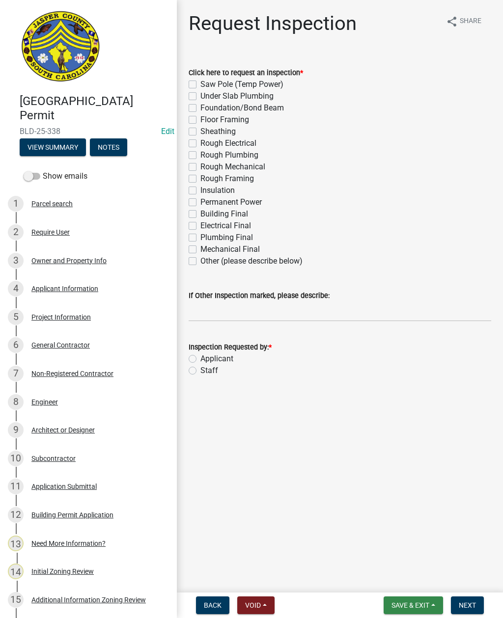
click at [405, 606] on span "Save & Exit" at bounding box center [410, 605] width 38 height 8
click at [399, 578] on button "Save & Exit" at bounding box center [403, 580] width 79 height 24
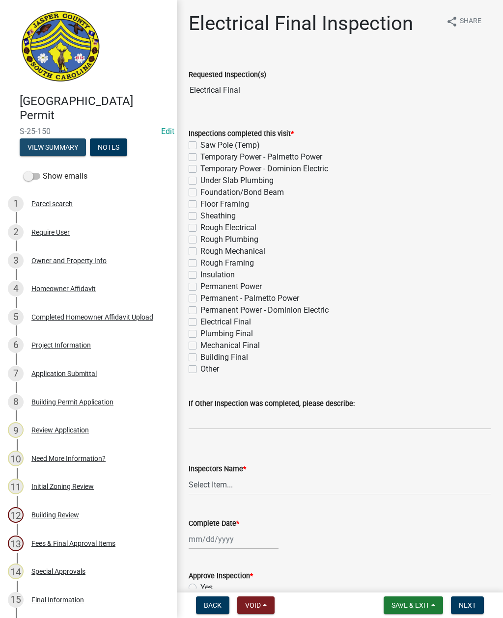
click at [60, 147] on button "View Summary" at bounding box center [53, 147] width 66 height 18
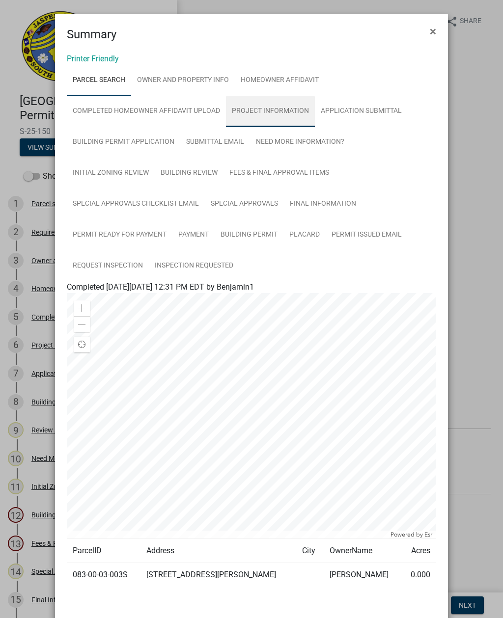
click at [262, 108] on link "Project Information" at bounding box center [270, 111] width 89 height 31
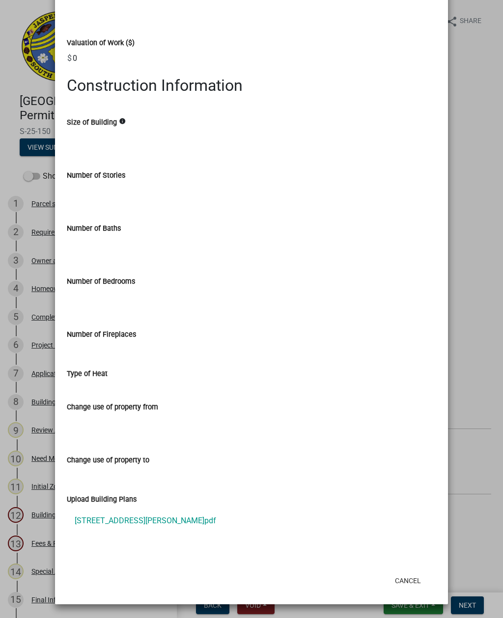
scroll to position [533, 0]
click at [137, 517] on link "[STREET_ADDRESS][PERSON_NAME]pdf" at bounding box center [251, 521] width 369 height 24
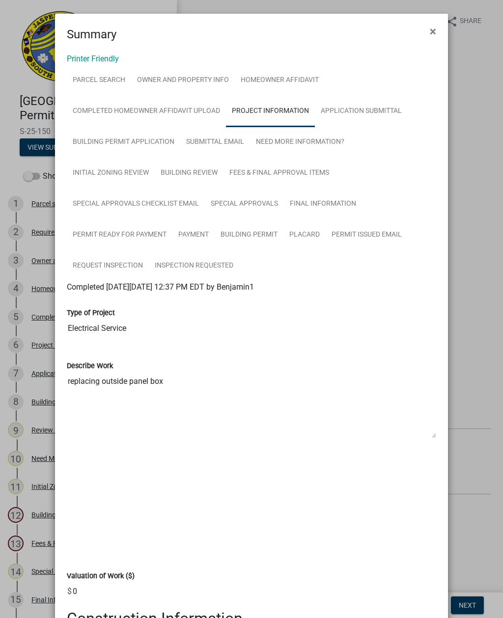
scroll to position [0, 0]
click at [99, 80] on link "Parcel search" at bounding box center [99, 80] width 64 height 31
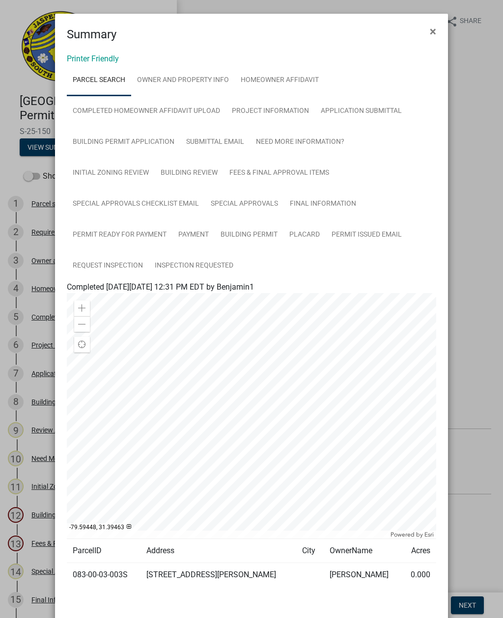
click at [432, 35] on span "×" at bounding box center [432, 32] width 6 height 14
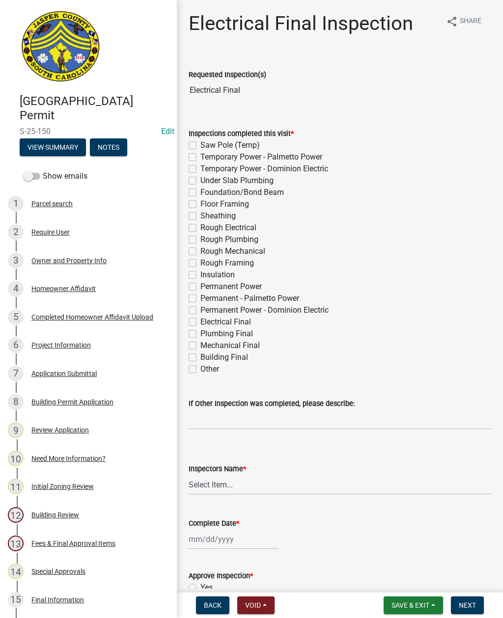
click at [55, 147] on button "View Summary" at bounding box center [53, 147] width 66 height 18
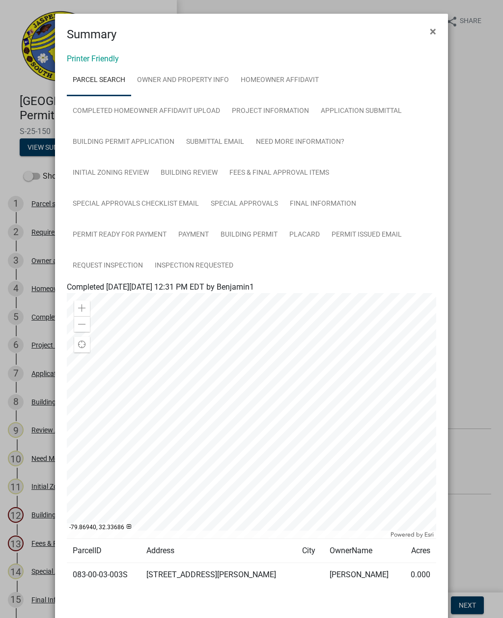
click at [104, 577] on td "083-00-03-003S" at bounding box center [104, 575] width 74 height 24
click at [96, 576] on td "083-00-03-003S" at bounding box center [104, 575] width 74 height 24
click at [92, 581] on td "083-00-03-003S" at bounding box center [104, 575] width 74 height 24
click at [437, 29] on button "×" at bounding box center [433, 31] width 22 height 27
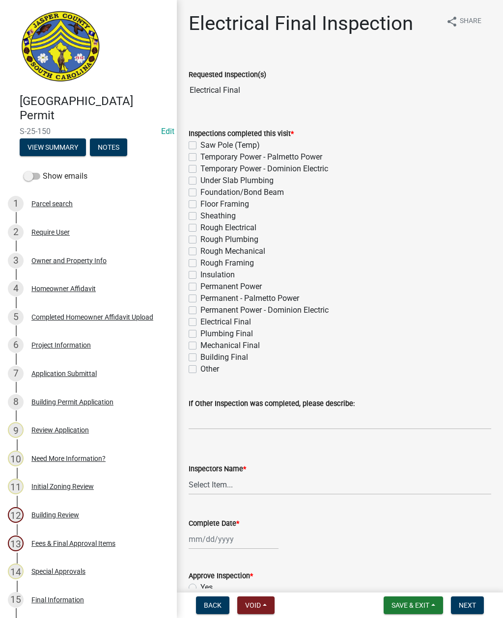
click at [200, 323] on label "Electrical Final" at bounding box center [225, 322] width 51 height 12
click at [200, 322] on input "Electrical Final" at bounding box center [203, 319] width 6 height 6
checkbox input "true"
checkbox input "false"
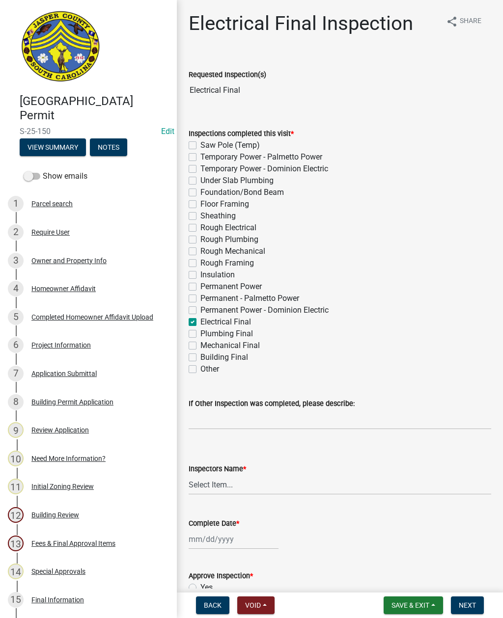
checkbox input "false"
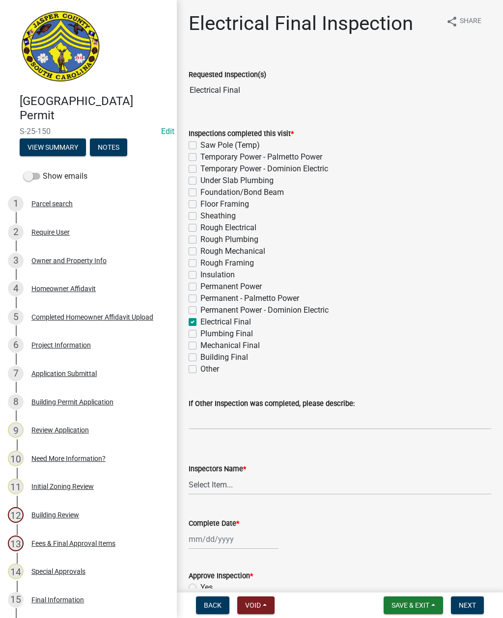
checkbox input "false"
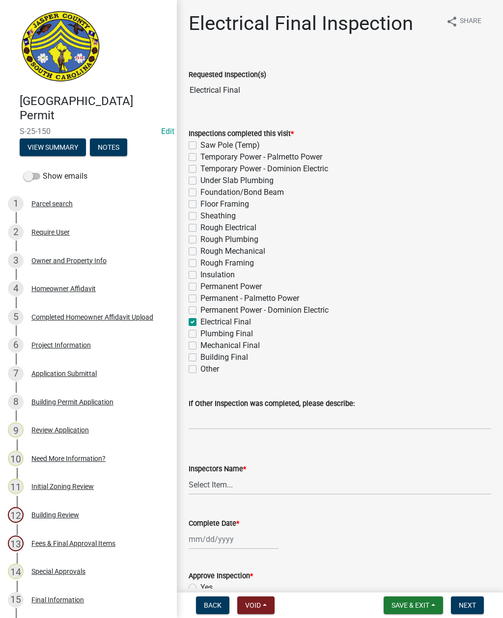
checkbox input "false"
checkbox input "true"
checkbox input "false"
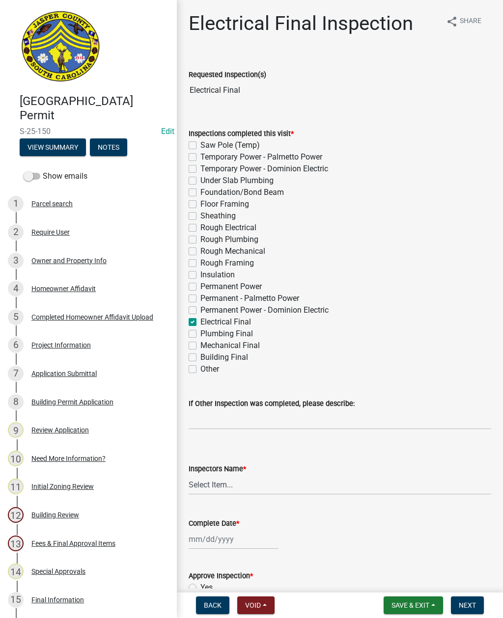
checkbox input "false"
click at [200, 286] on label "Permanent Power" at bounding box center [230, 287] width 61 height 12
click at [200, 286] on input "Permanent Power" at bounding box center [203, 284] width 6 height 6
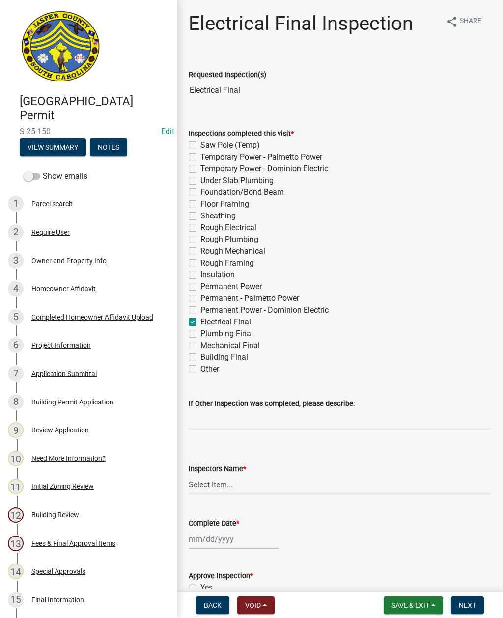
checkbox input "true"
checkbox input "false"
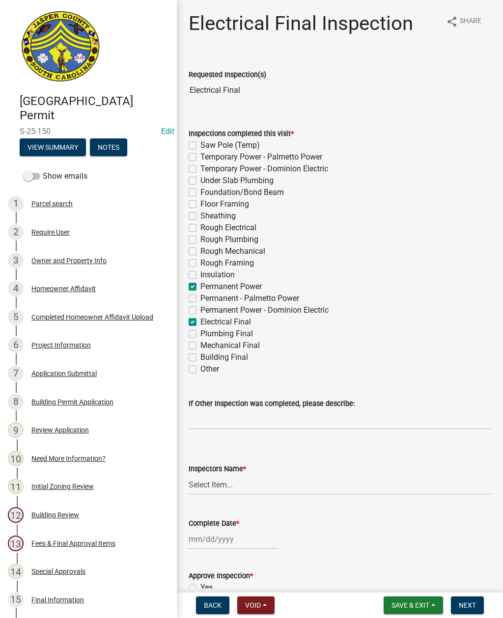
checkbox input "false"
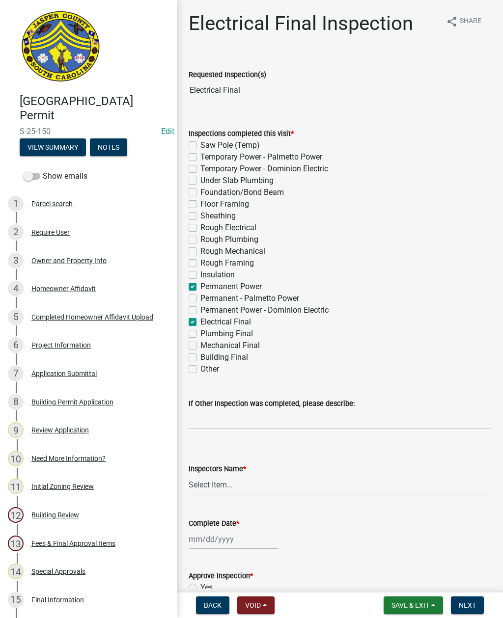
checkbox input "false"
checkbox input "true"
checkbox input "false"
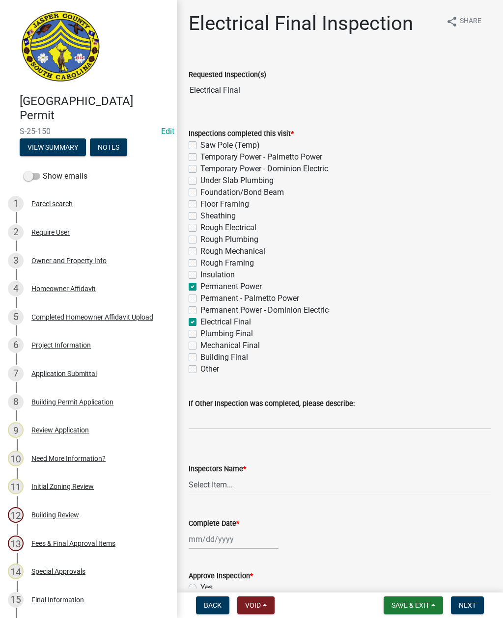
checkbox input "false"
checkbox input "true"
checkbox input "false"
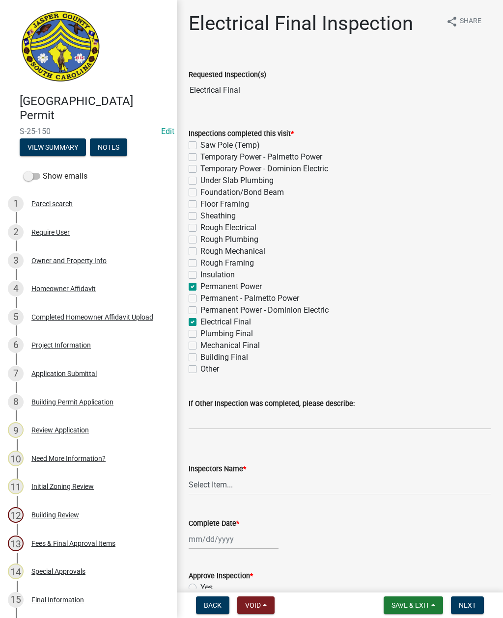
checkbox input "false"
click at [217, 485] on select "Select Item... [EMAIL_ADDRESS][DOMAIN_NAME] ([PERSON_NAME] ) rcampbell ([PERSON…" at bounding box center [339, 485] width 302 height 20
select select "2d9ba1e5-2fdd-4b15-98d0-073dcbeb5880"
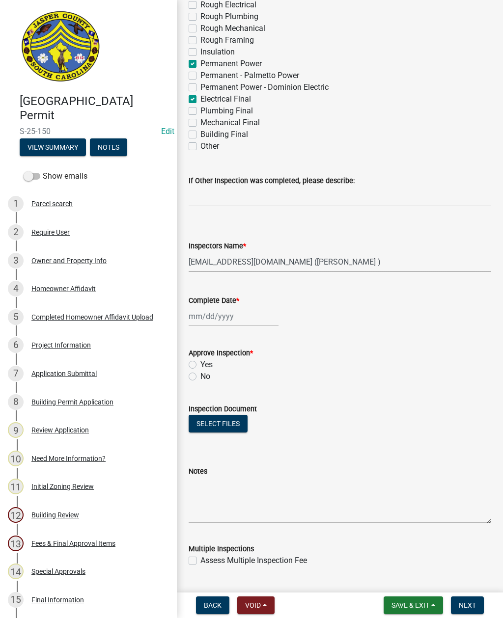
scroll to position [225, 0]
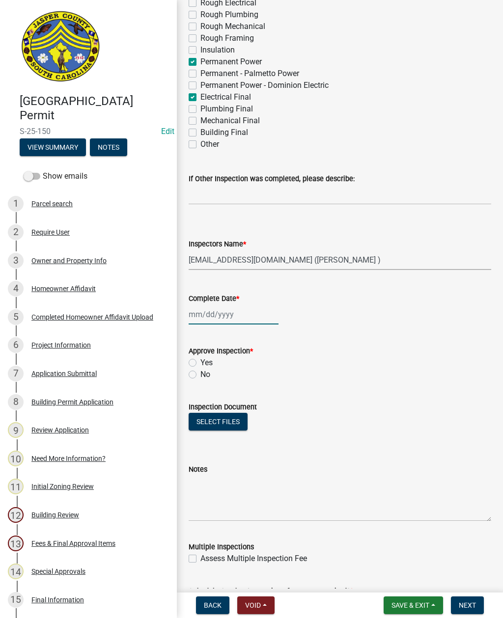
click at [219, 318] on div at bounding box center [233, 314] width 90 height 20
select select "9"
select select "2025"
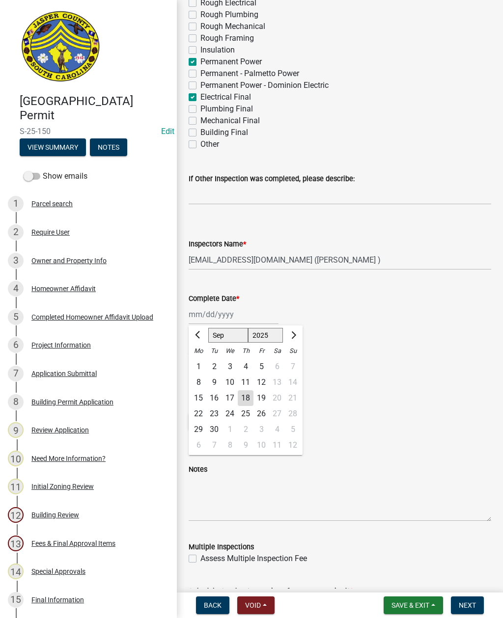
click at [244, 398] on div "18" at bounding box center [246, 398] width 16 height 16
type input "[DATE]"
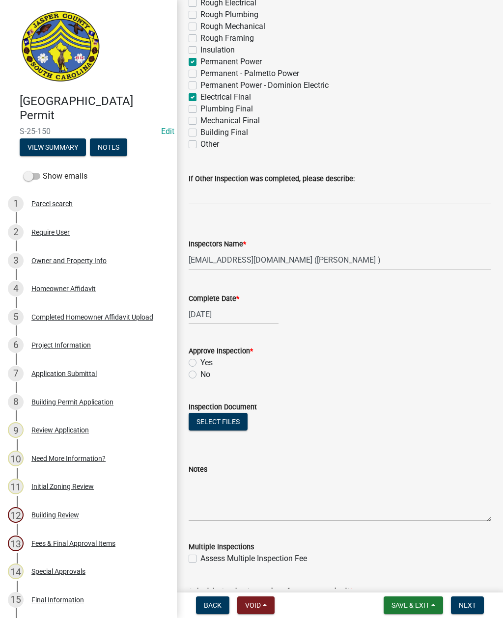
click at [200, 360] on label "Yes" at bounding box center [206, 363] width 12 height 12
click at [200, 360] on input "Yes" at bounding box center [203, 360] width 6 height 6
radio input "true"
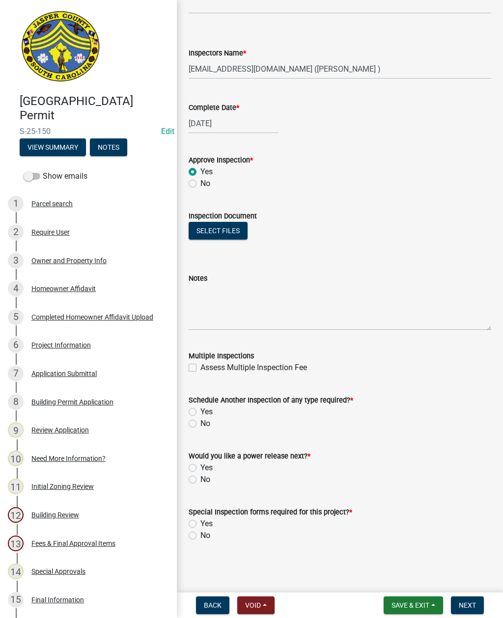
scroll to position [416, 0]
click at [200, 422] on label "No" at bounding box center [205, 424] width 10 height 12
click at [200, 422] on input "No" at bounding box center [203, 421] width 6 height 6
radio input "true"
click at [186, 467] on div "Would you like a power release next? * Yes No" at bounding box center [339, 461] width 317 height 47
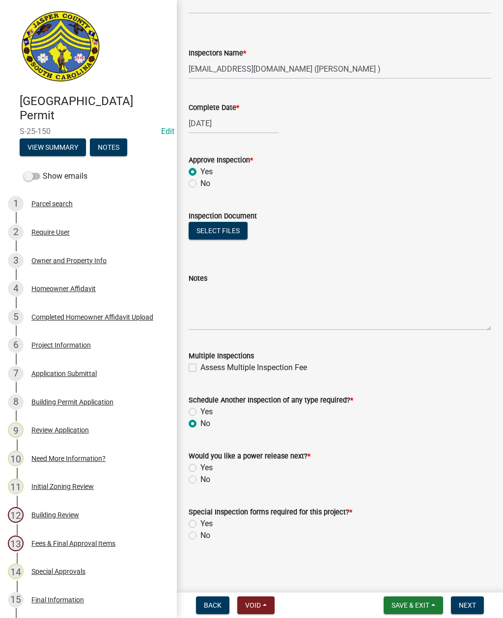
click at [187, 462] on div "Would you like a power release next? * Yes No" at bounding box center [339, 461] width 317 height 47
click at [186, 464] on div "Would you like a power release next? * Yes No" at bounding box center [339, 461] width 317 height 47
click at [200, 468] on label "Yes" at bounding box center [206, 468] width 12 height 12
click at [200, 468] on input "Yes" at bounding box center [203, 465] width 6 height 6
radio input "true"
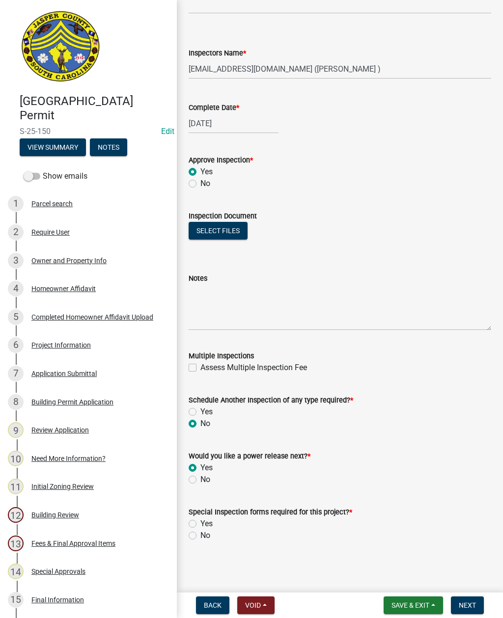
click at [200, 537] on label "No" at bounding box center [205, 536] width 10 height 12
click at [200, 536] on input "No" at bounding box center [203, 533] width 6 height 6
radio input "true"
click at [473, 604] on span "Next" at bounding box center [466, 605] width 17 height 8
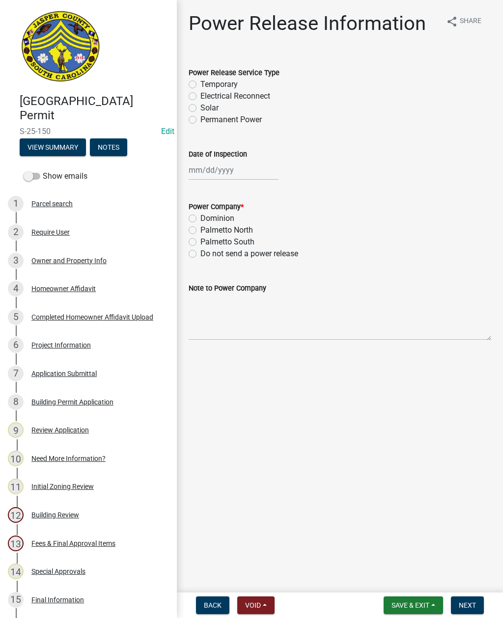
click at [200, 111] on label "Solar" at bounding box center [209, 108] width 18 height 12
click at [200, 108] on input "Solar" at bounding box center [203, 105] width 6 height 6
radio input "true"
click at [200, 118] on label "Permanent Power" at bounding box center [230, 120] width 61 height 12
click at [200, 118] on input "Permanent Power" at bounding box center [203, 117] width 6 height 6
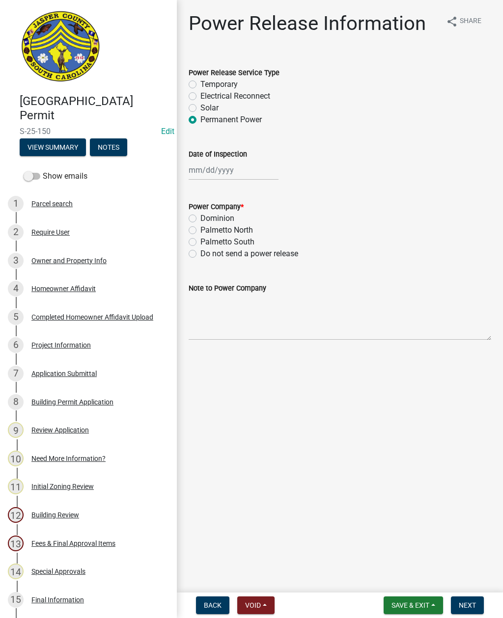
radio input "true"
click at [234, 171] on div at bounding box center [233, 170] width 90 height 20
select select "9"
select select "2025"
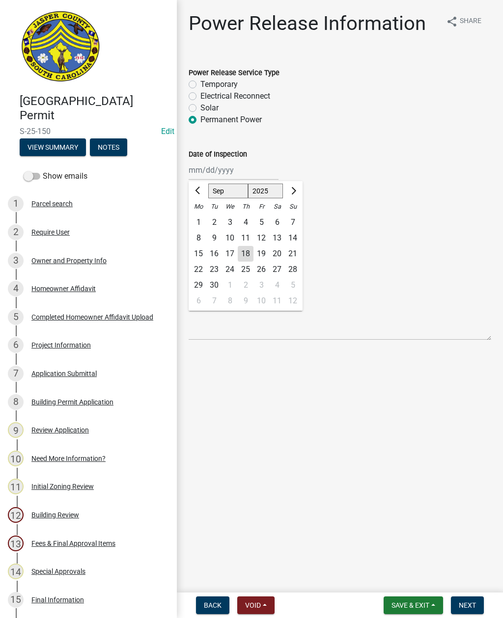
click at [239, 257] on div "18" at bounding box center [246, 254] width 16 height 16
type input "09/18/2025"
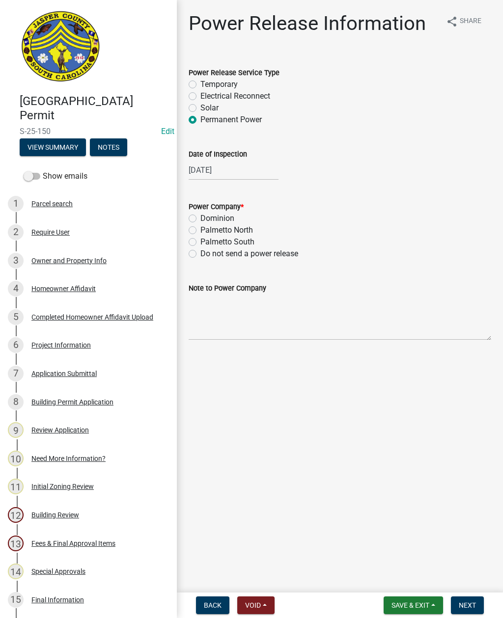
click at [200, 227] on label "Palmetto North" at bounding box center [226, 230] width 53 height 12
click at [200, 227] on input "Palmetto North" at bounding box center [203, 227] width 6 height 6
radio input "true"
click at [200, 95] on label "Electrical Reconnect" at bounding box center [235, 96] width 70 height 12
click at [200, 95] on input "Electrical Reconnect" at bounding box center [203, 93] width 6 height 6
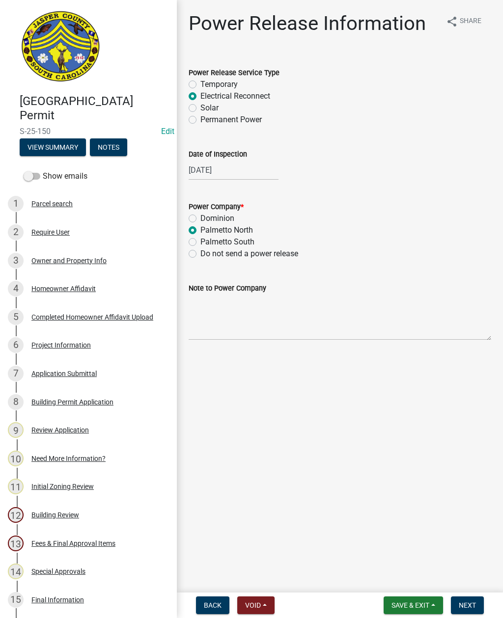
radio input "true"
click at [237, 312] on textarea "Note to Power Company" at bounding box center [339, 317] width 302 height 46
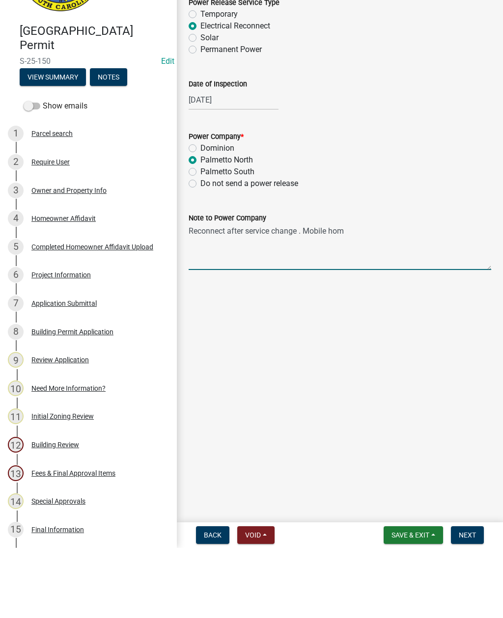
type textarea "Reconnect after service change . Mobile home"
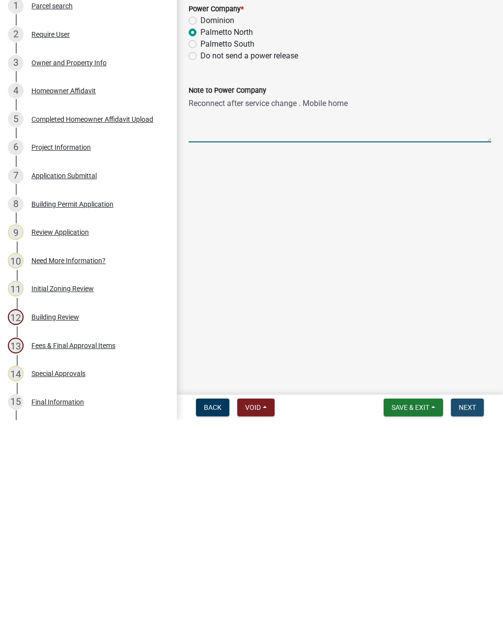
click at [464, 596] on button "Next" at bounding box center [467, 605] width 33 height 18
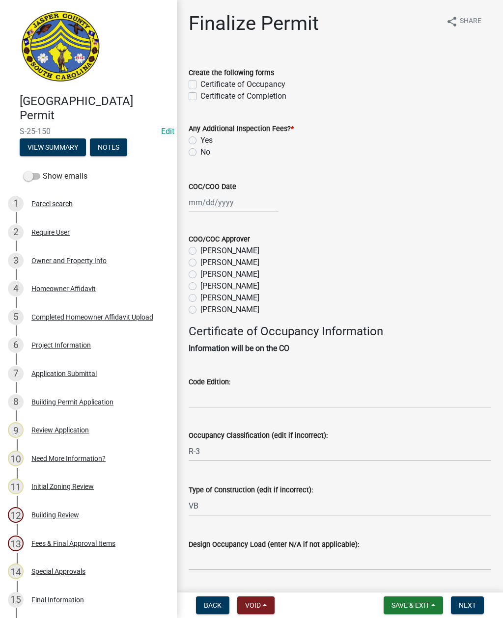
click at [200, 95] on label "Certificate of Completion" at bounding box center [243, 96] width 86 height 12
click at [200, 95] on input "Certificate of Completion" at bounding box center [203, 93] width 6 height 6
checkbox input "true"
checkbox input "false"
checkbox input "true"
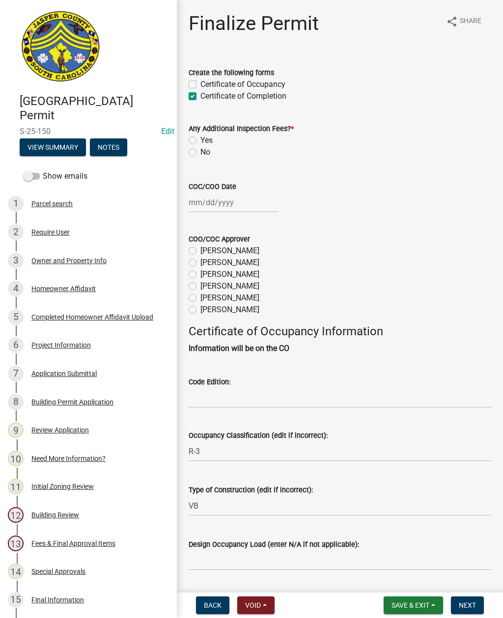
click at [200, 154] on label "No" at bounding box center [205, 152] width 10 height 12
click at [200, 153] on input "No" at bounding box center [203, 149] width 6 height 6
radio input "true"
click at [218, 209] on div at bounding box center [233, 202] width 90 height 20
select select "9"
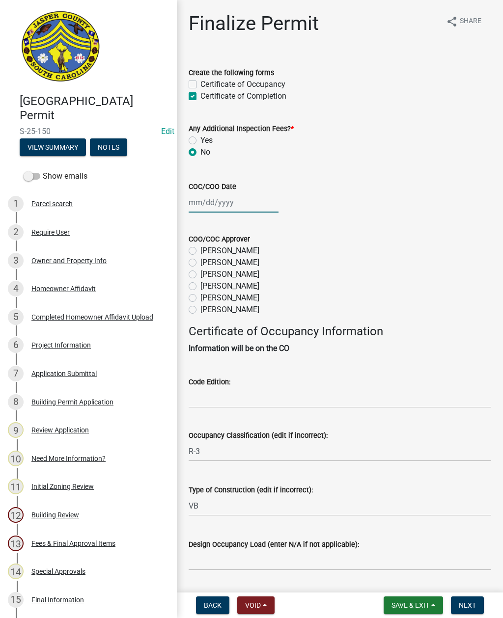
select select "2025"
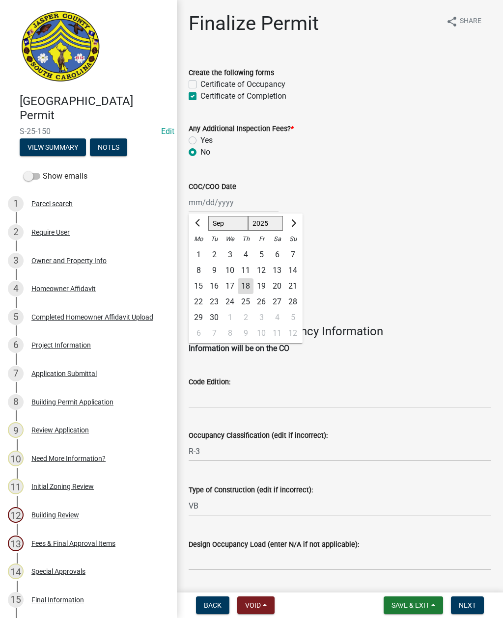
click at [236, 284] on div "17" at bounding box center [230, 286] width 16 height 16
type input "09/17/2025"
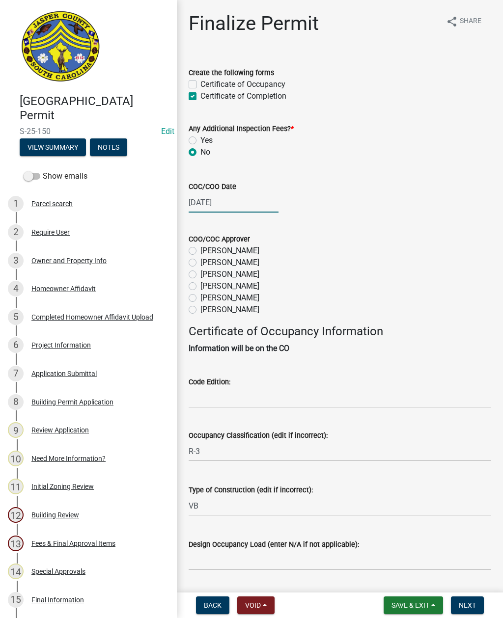
click at [217, 203] on div "09/17/2025" at bounding box center [233, 202] width 90 height 20
select select "9"
select select "2025"
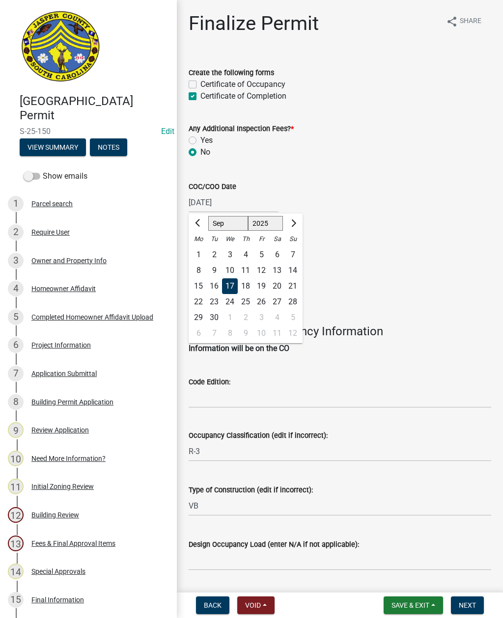
click at [241, 282] on div "18" at bounding box center [246, 286] width 16 height 16
type input "09/18/2025"
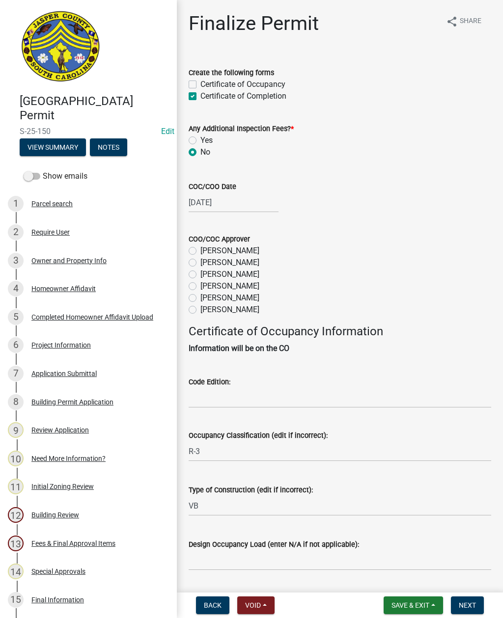
click at [200, 294] on label "Ryan Campbell" at bounding box center [229, 298] width 59 height 12
click at [200, 294] on input "Ryan Campbell" at bounding box center [203, 295] width 6 height 6
radio input "true"
click at [248, 389] on input "Code Edition:" at bounding box center [339, 398] width 302 height 20
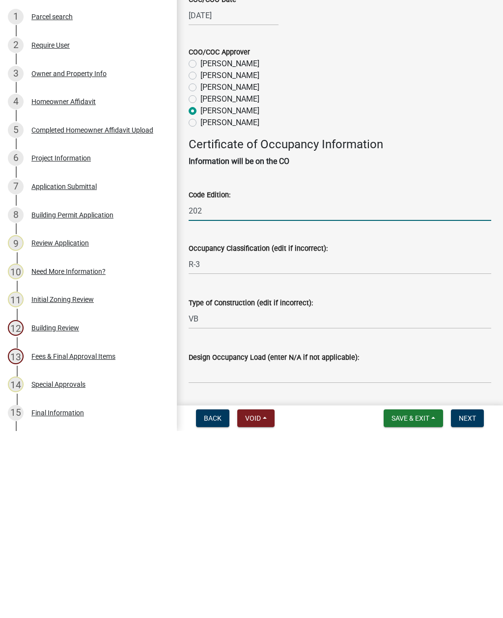
type input "2021"
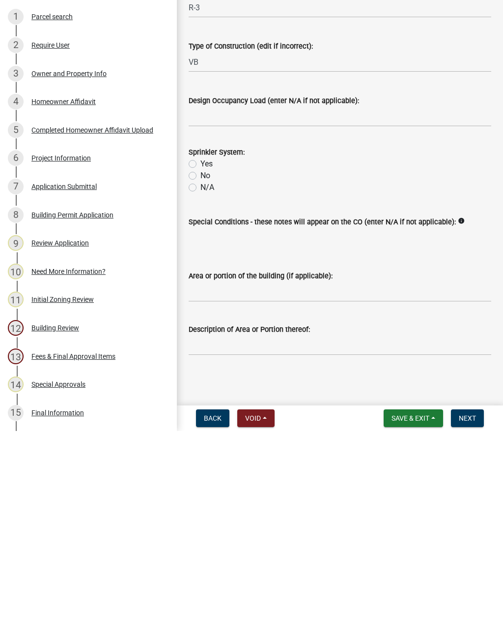
scroll to position [268, 0]
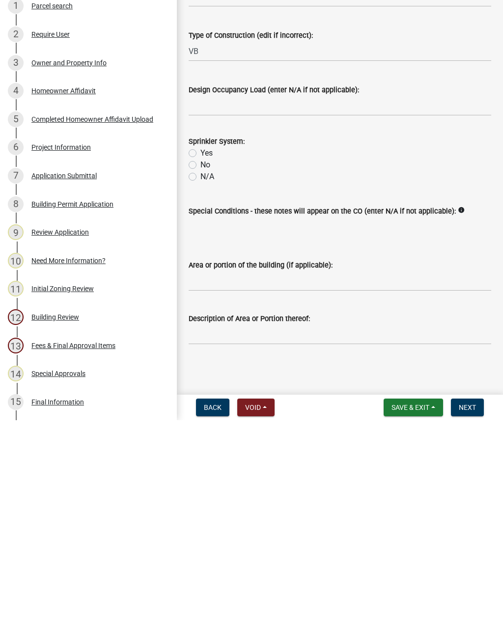
click at [469, 601] on span "Next" at bounding box center [466, 605] width 17 height 8
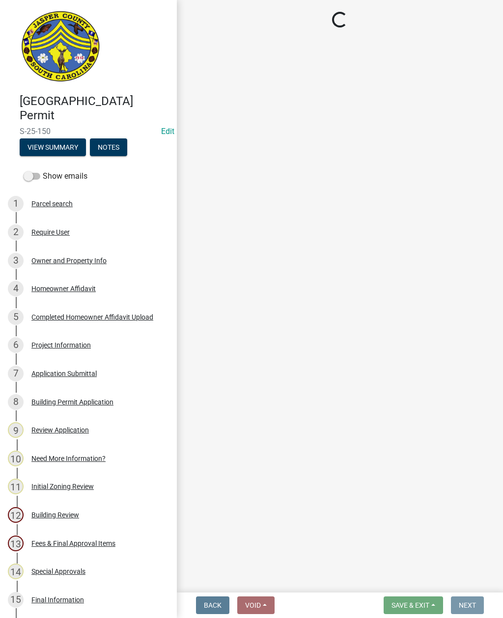
scroll to position [0, 0]
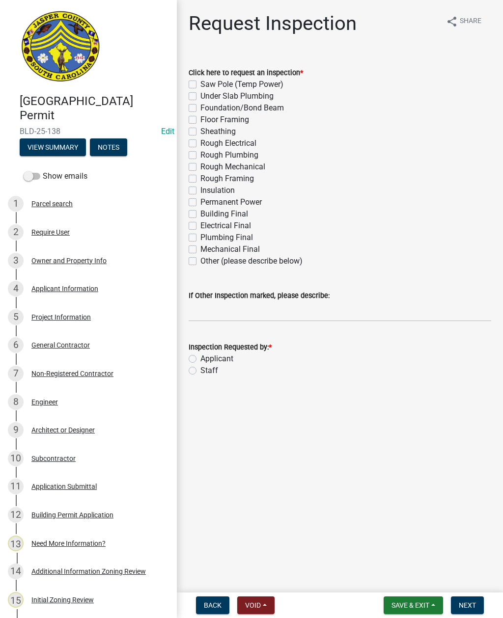
click at [200, 258] on label "Other (please describe below)" at bounding box center [251, 261] width 102 height 12
click at [200, 258] on input "Other (please describe below)" at bounding box center [203, 258] width 6 height 6
checkbox input "true"
checkbox input "false"
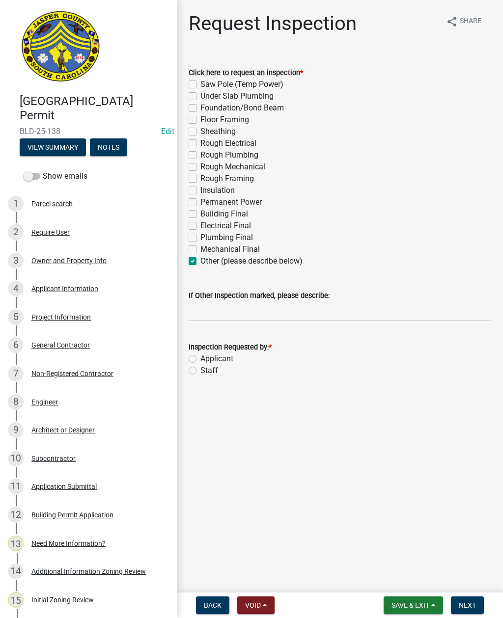
checkbox input "false"
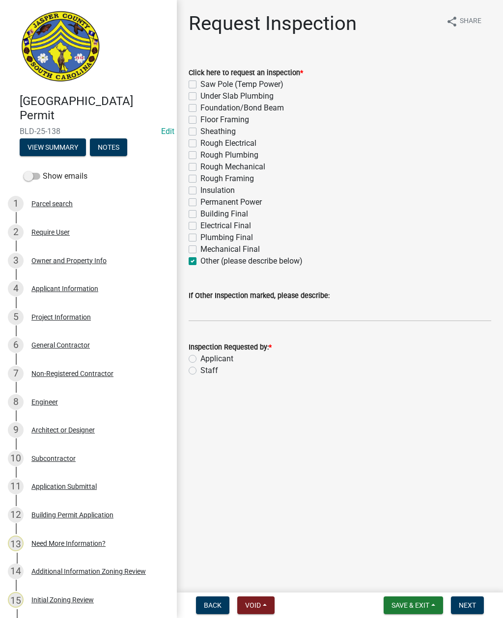
checkbox input "false"
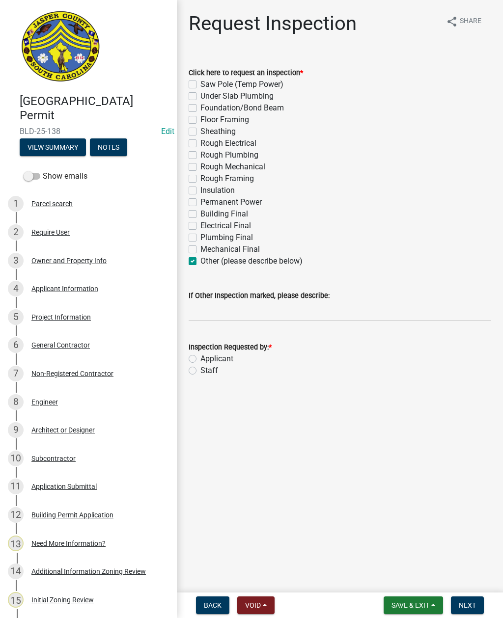
checkbox input "false"
checkbox input "true"
click at [218, 308] on input "If Other Inspection marked, please describe:" at bounding box center [339, 311] width 302 height 20
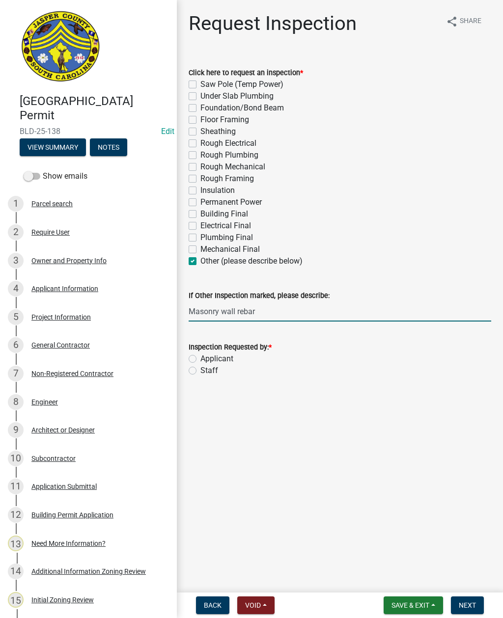
type input "Masonry wall rebar"
click at [186, 374] on div "Inspection Requested by: * Applicant Staff" at bounding box center [339, 352] width 317 height 47
click at [200, 371] on label "Staff" at bounding box center [209, 371] width 18 height 12
click at [200, 371] on input "Staff" at bounding box center [203, 368] width 6 height 6
radio input "true"
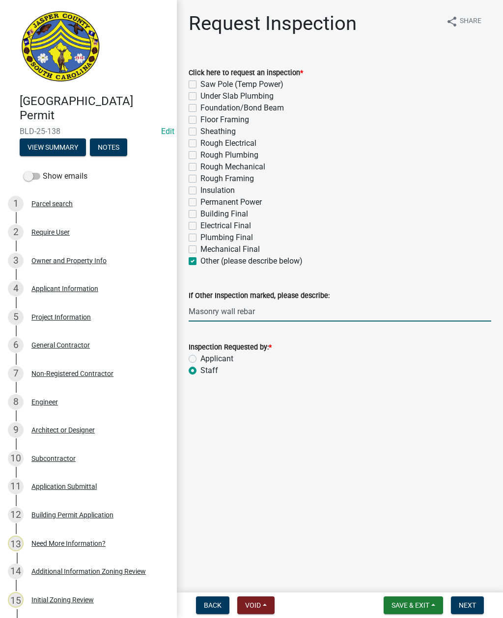
click at [268, 310] on input "Masonry wall rebar" at bounding box center [339, 311] width 302 height 20
type input "Masonry wall rebar. Do not add to schedule"
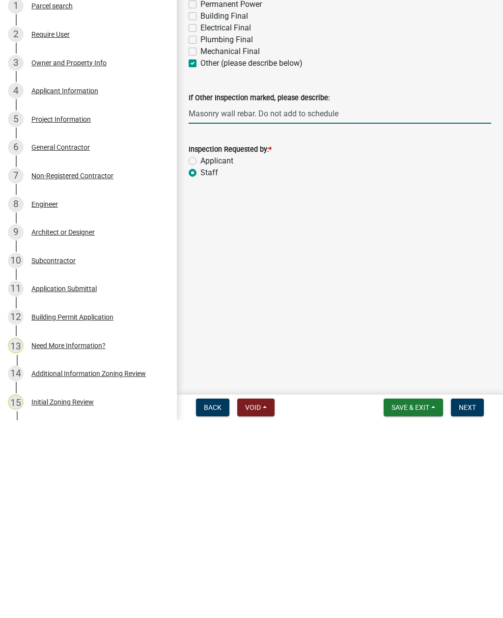
click at [469, 601] on span "Next" at bounding box center [466, 605] width 17 height 8
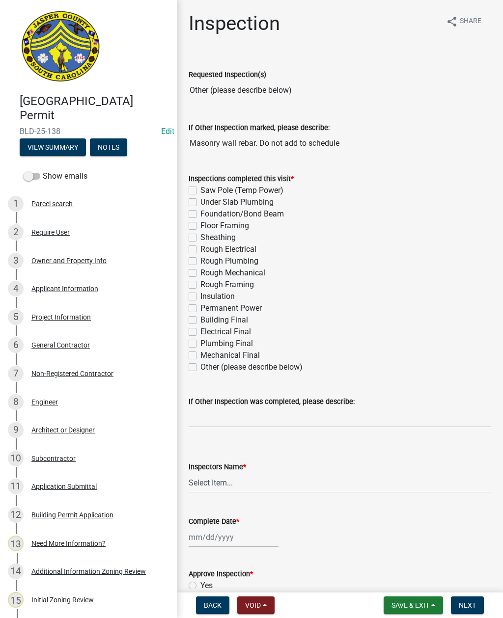
click at [200, 369] on label "Other (please describe below)" at bounding box center [251, 367] width 102 height 12
click at [200, 368] on input "Other (please describe below)" at bounding box center [203, 364] width 6 height 6
checkbox input "true"
checkbox input "false"
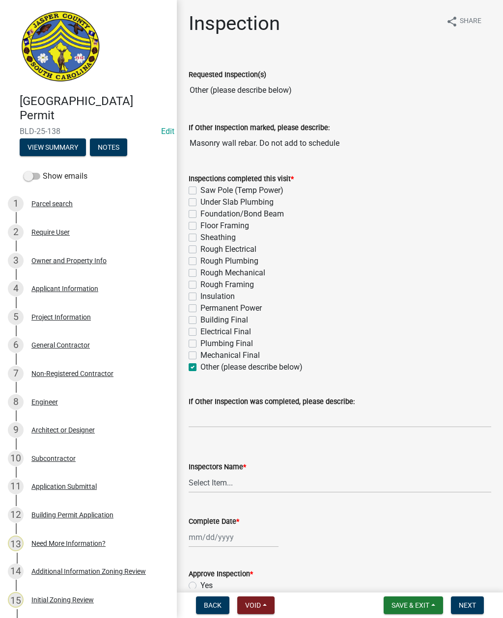
checkbox input "false"
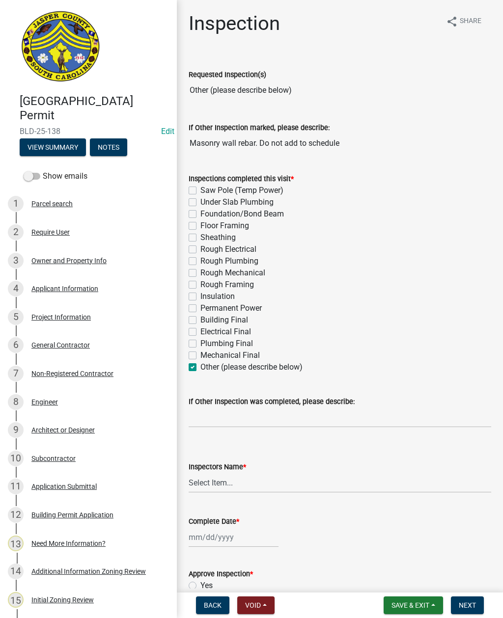
checkbox input "false"
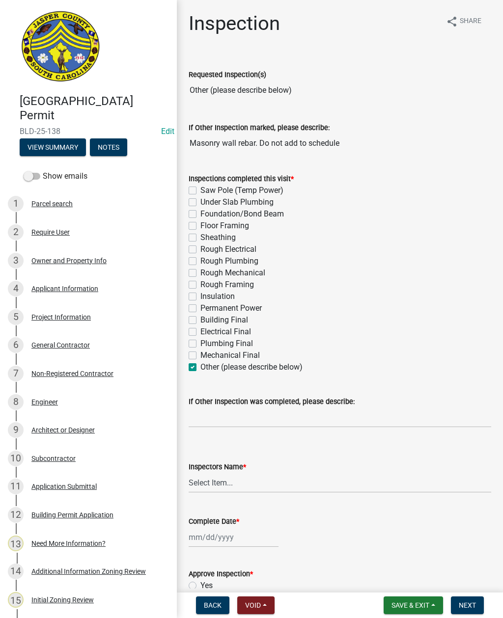
checkbox input "false"
checkbox input "true"
click at [233, 418] on input "If Other Inspection was completed, please describe:" at bounding box center [339, 417] width 302 height 20
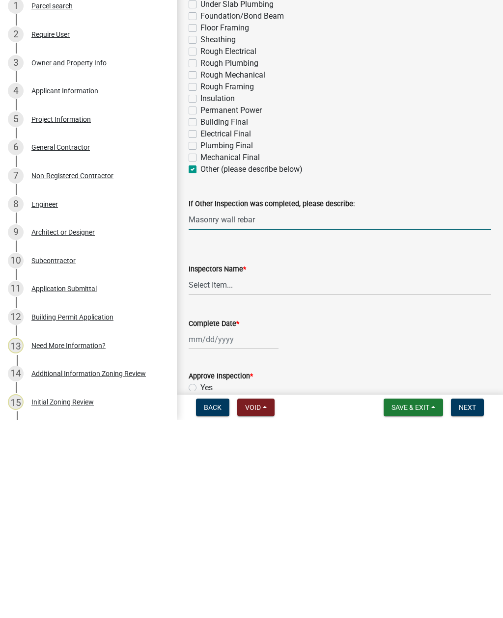
type input "Masonry wall rebar"
click at [238, 473] on select "Select Item... jcorwin@jaspercounty.gov (John Corwin ) rcampbell (Ryan Campbell)" at bounding box center [339, 483] width 302 height 20
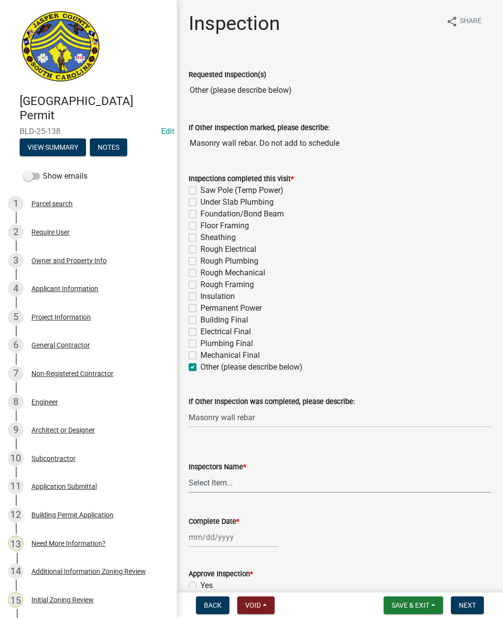
select select "2d9ba1e5-2fdd-4b15-98d0-073dcbeb5880"
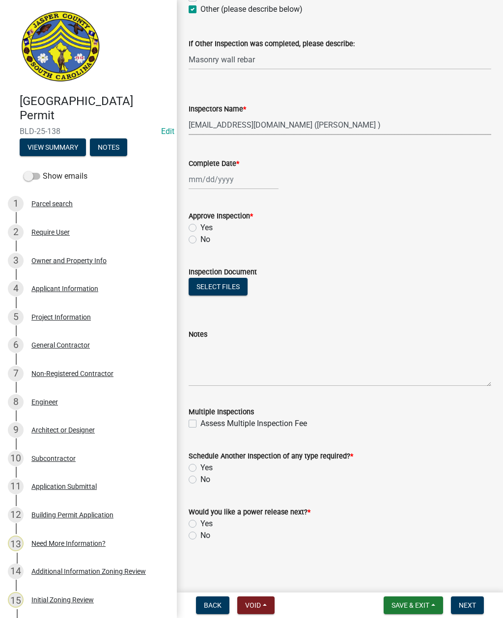
scroll to position [358, 0]
click at [222, 181] on div at bounding box center [233, 179] width 90 height 20
select select "9"
select select "2025"
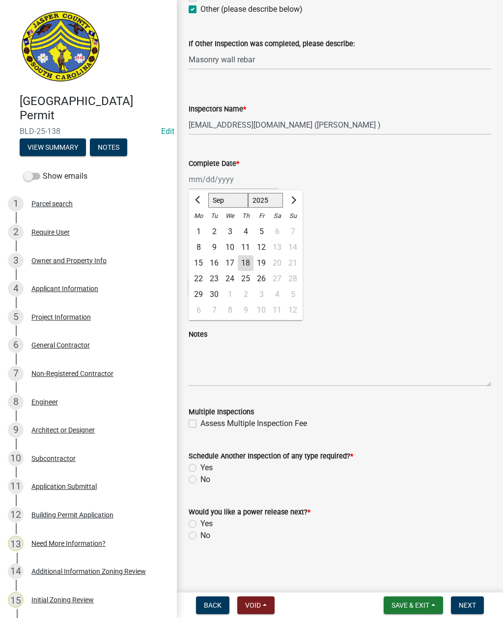
click at [250, 261] on div "18" at bounding box center [246, 263] width 16 height 16
type input "09/18/2025"
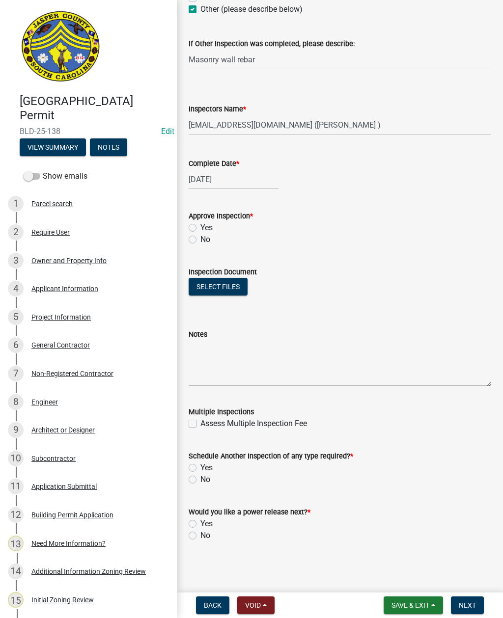
click at [200, 225] on label "Yes" at bounding box center [206, 228] width 12 height 12
click at [200, 225] on input "Yes" at bounding box center [203, 225] width 6 height 6
radio input "true"
click at [200, 464] on label "Yes" at bounding box center [206, 468] width 12 height 12
click at [200, 464] on input "Yes" at bounding box center [203, 465] width 6 height 6
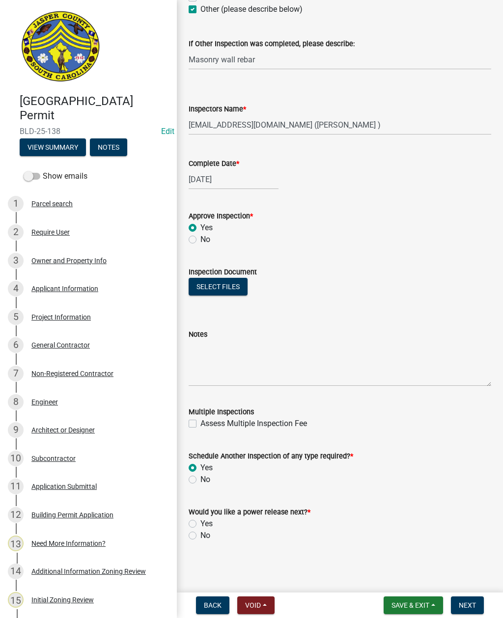
radio input "true"
click at [200, 533] on label "No" at bounding box center [205, 536] width 10 height 12
click at [200, 533] on input "No" at bounding box center [203, 533] width 6 height 6
radio input "true"
click at [255, 353] on textarea "Notes" at bounding box center [339, 363] width 302 height 46
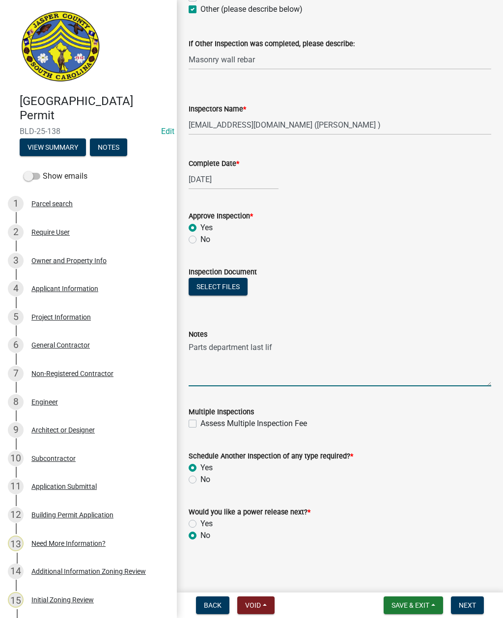
type textarea "Parts department last lift"
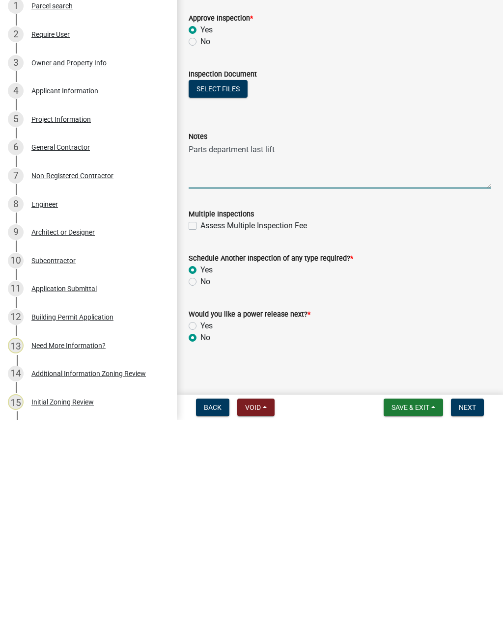
click at [463, 596] on button "Next" at bounding box center [467, 605] width 33 height 18
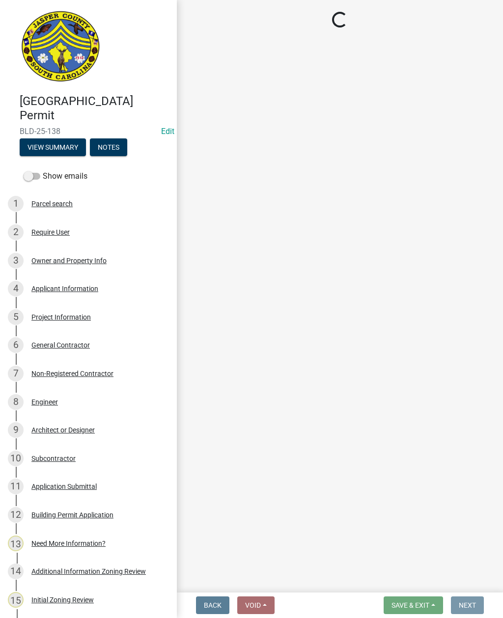
scroll to position [0, 0]
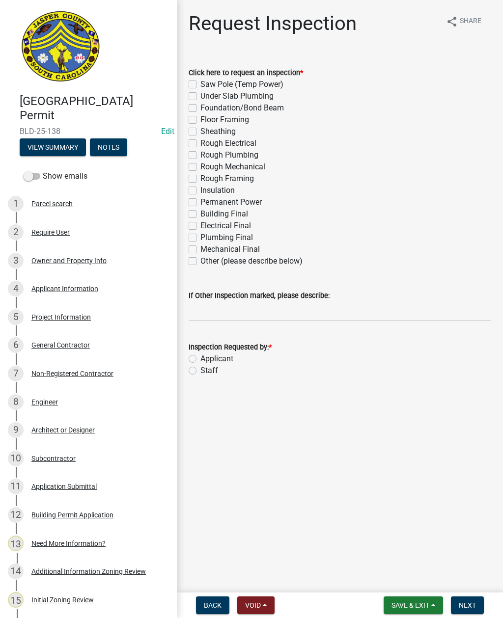
click at [408, 609] on span "Save & Exit" at bounding box center [410, 605] width 38 height 8
click at [398, 576] on button "Save & Exit" at bounding box center [403, 580] width 79 height 24
